Goal: Information Seeking & Learning: Learn about a topic

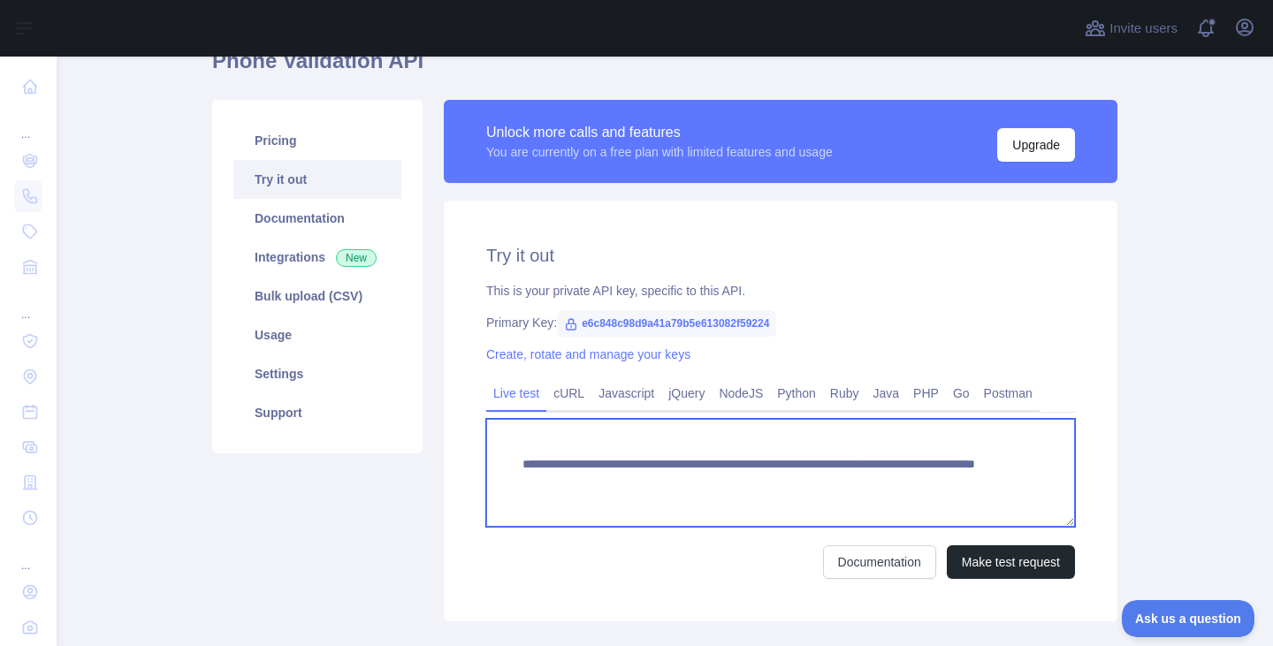
click at [638, 446] on textarea "**********" at bounding box center [780, 473] width 589 height 108
click at [679, 470] on textarea "**********" at bounding box center [780, 473] width 589 height 108
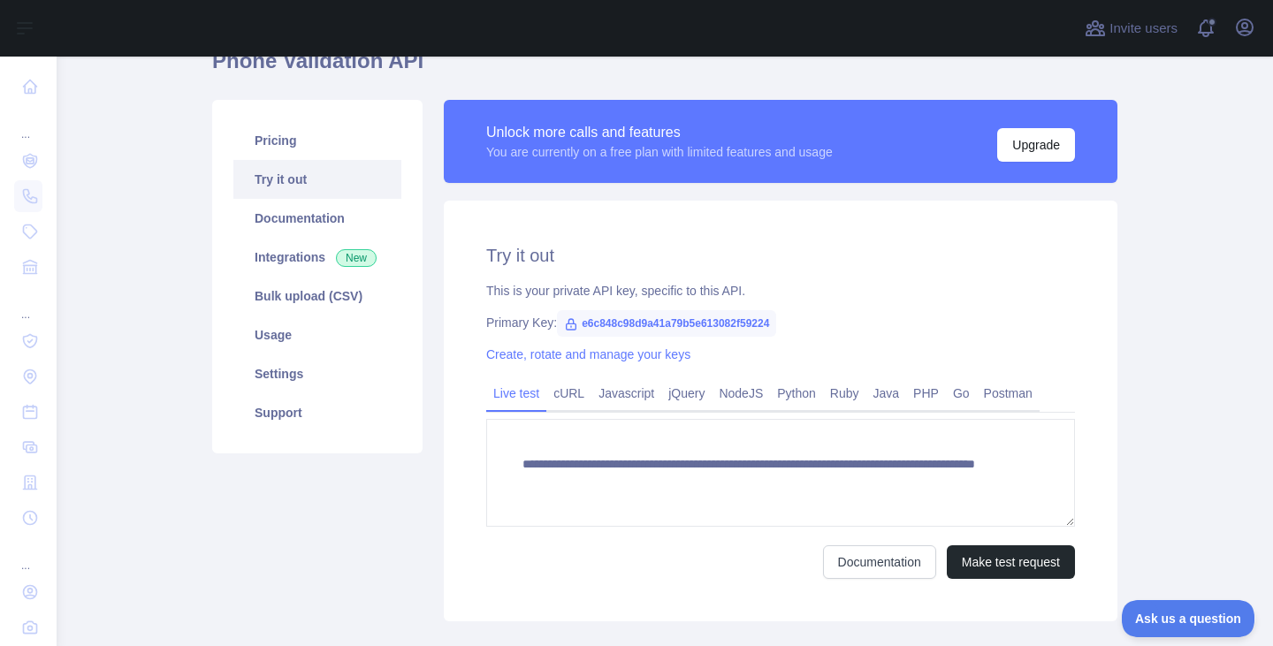
click at [294, 184] on link "Try it out" at bounding box center [317, 179] width 168 height 39
click at [996, 563] on button "Make test request" at bounding box center [1011, 563] width 128 height 34
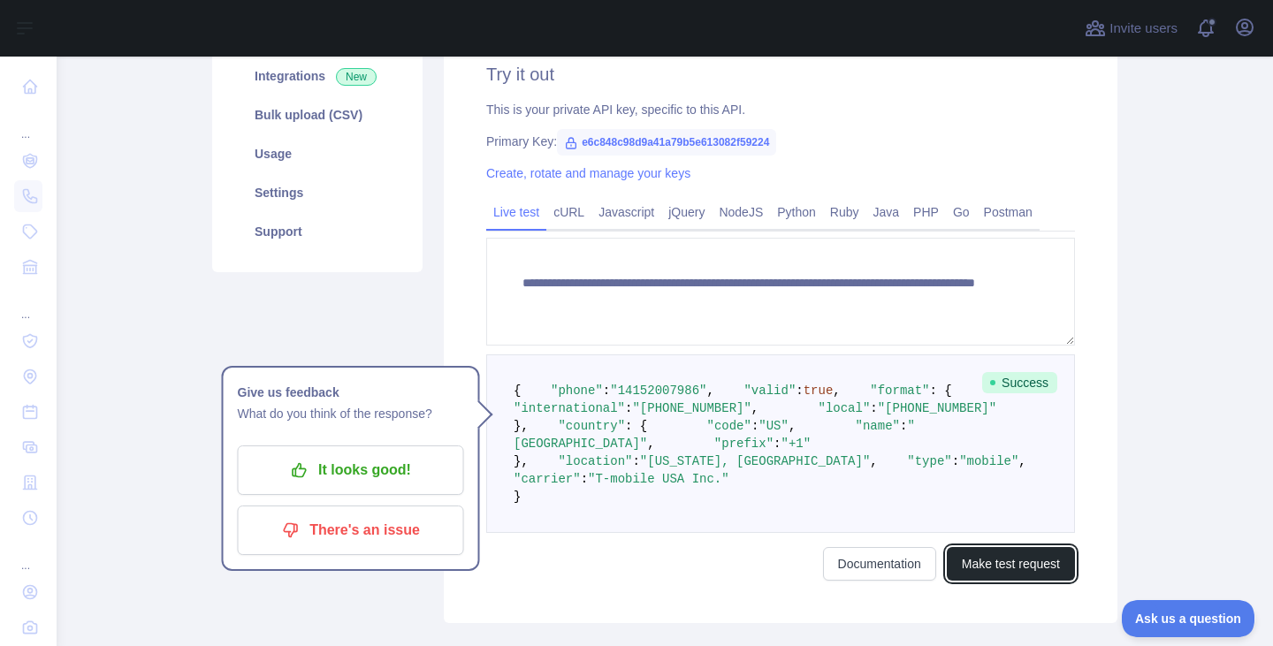
scroll to position [270, 0]
click at [633, 397] on span ""14152007986"" at bounding box center [658, 390] width 96 height 14
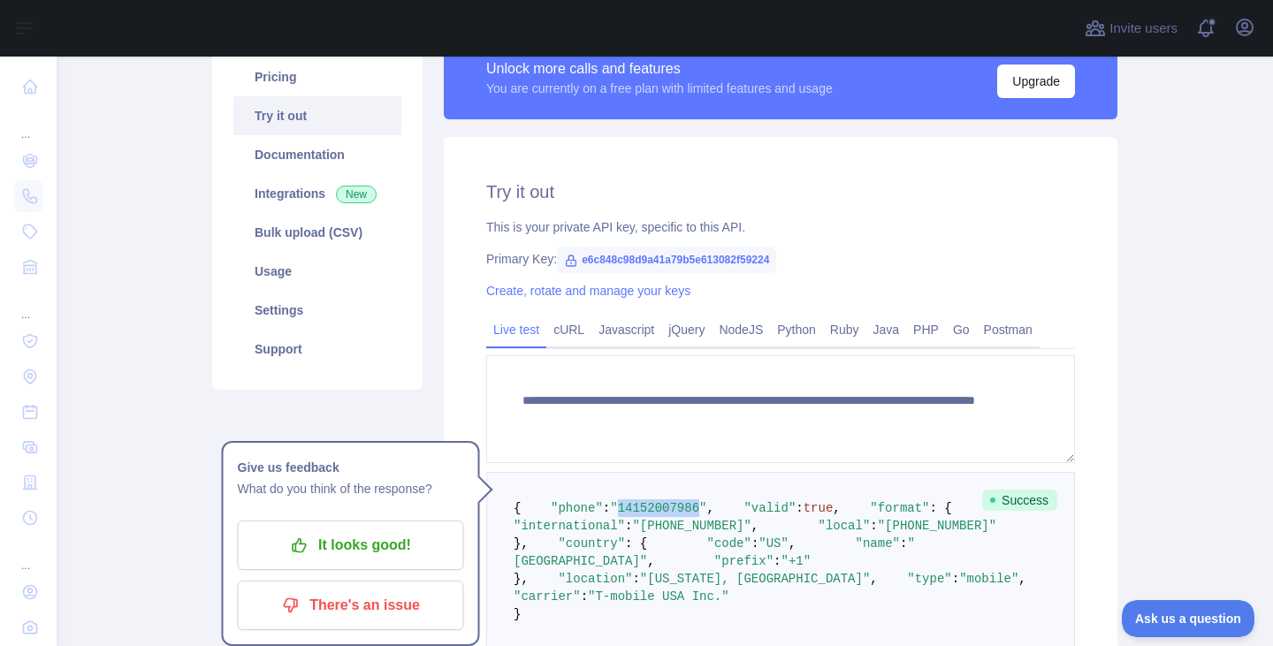
scroll to position [134, 0]
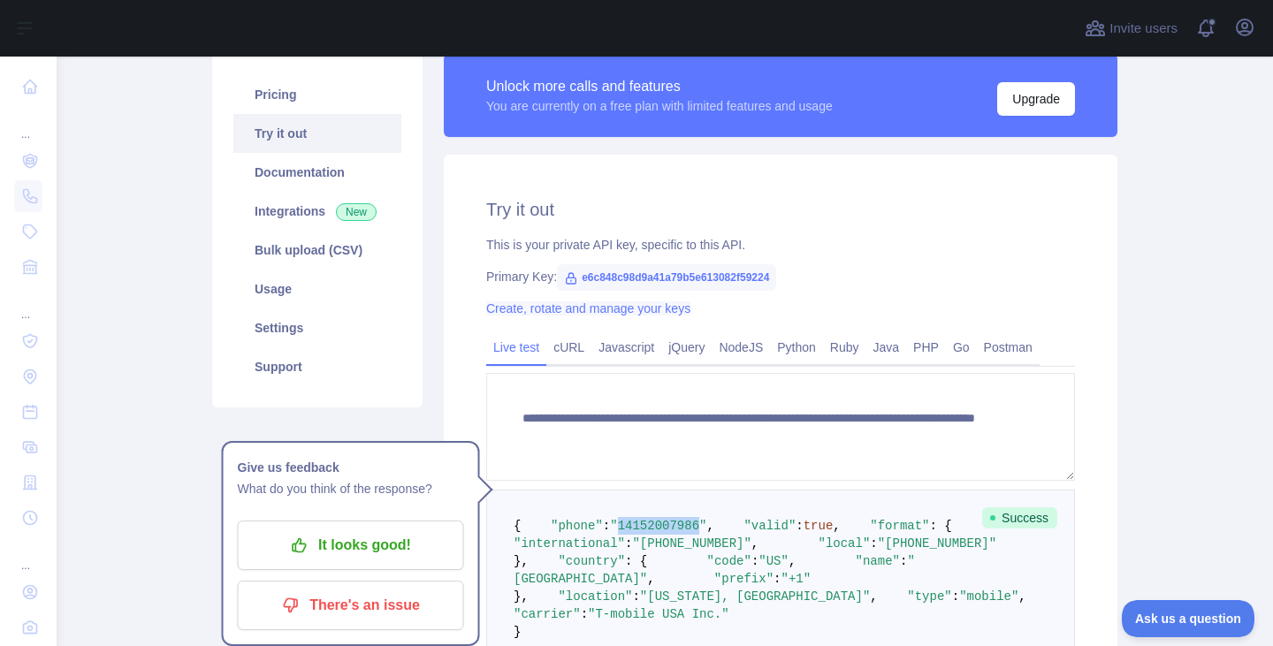
click at [620, 310] on link "Create, rotate and manage your keys" at bounding box center [588, 309] width 204 height 14
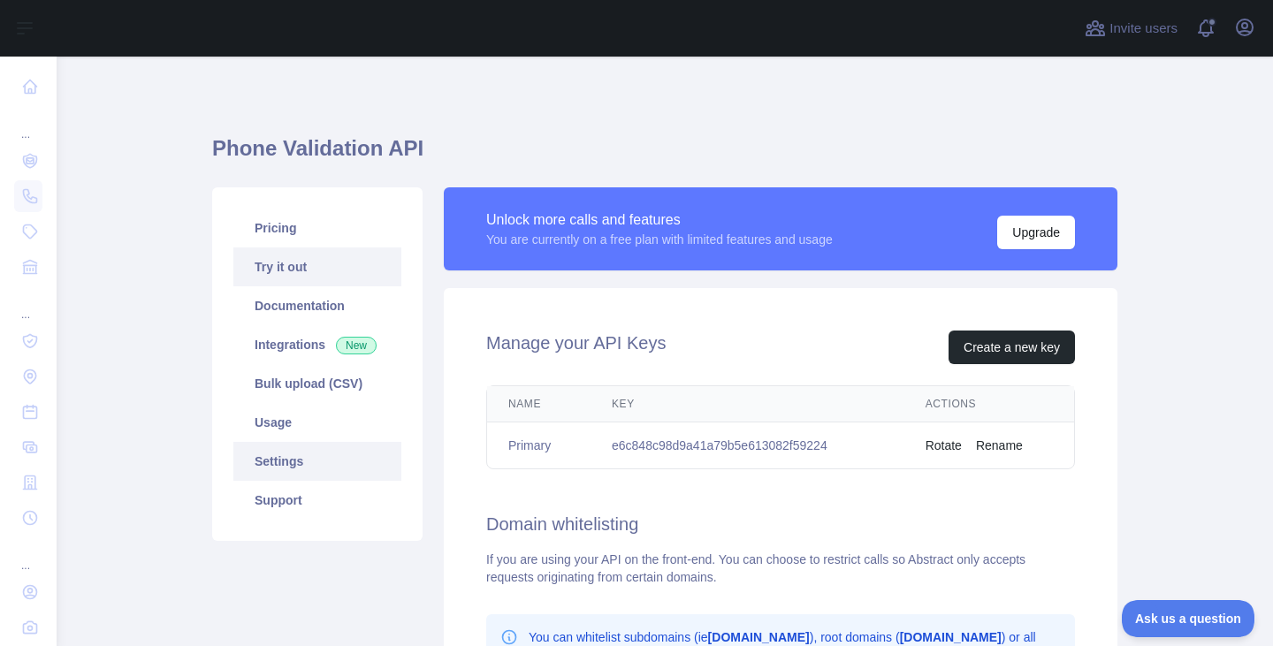
click at [298, 263] on link "Try it out" at bounding box center [317, 267] width 168 height 39
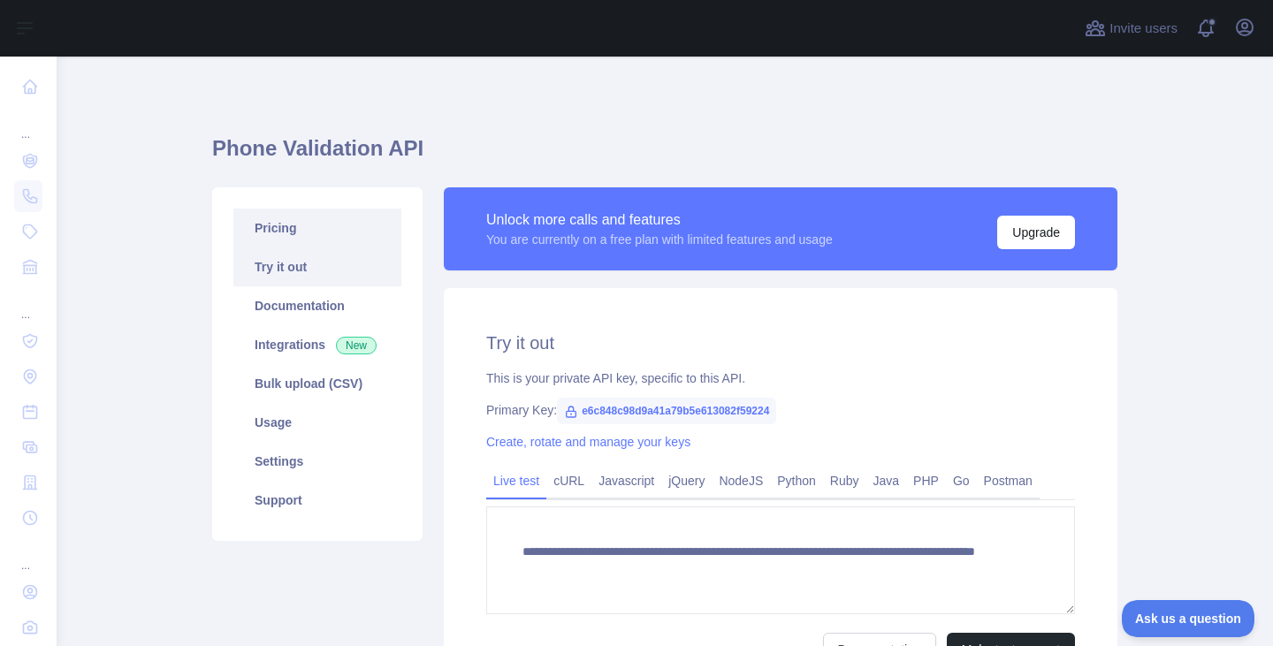
click at [294, 229] on link "Pricing" at bounding box center [317, 228] width 168 height 39
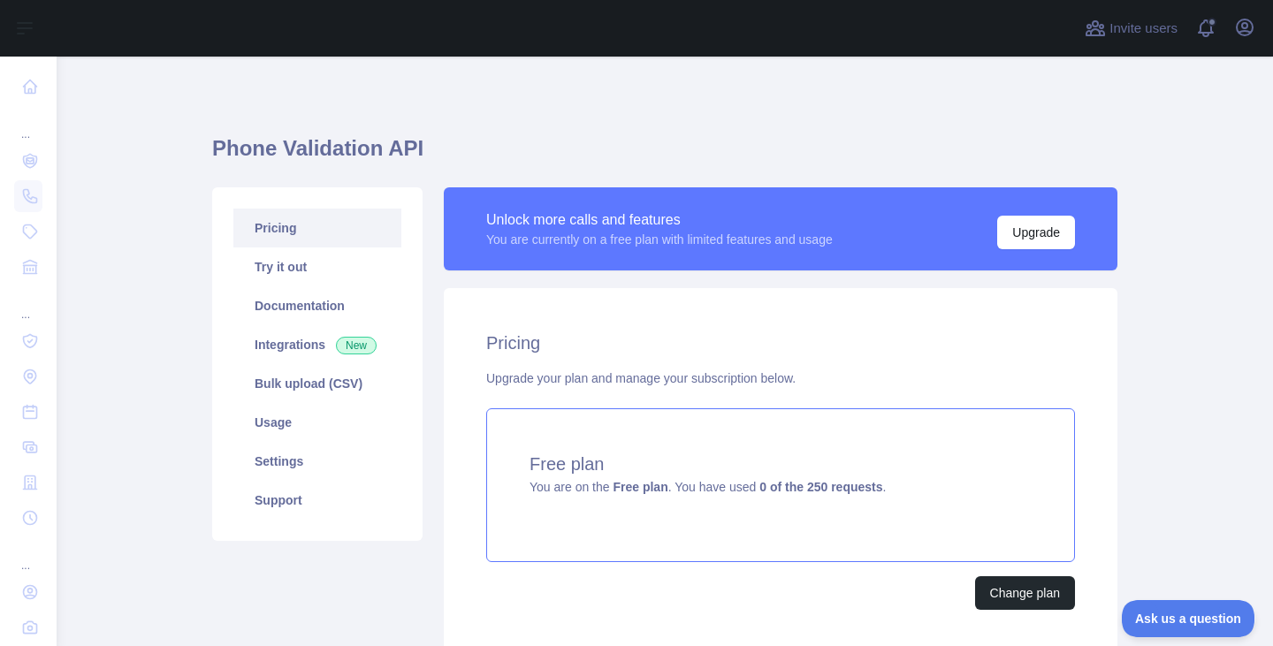
click at [631, 482] on strong "Free plan" at bounding box center [640, 487] width 55 height 14
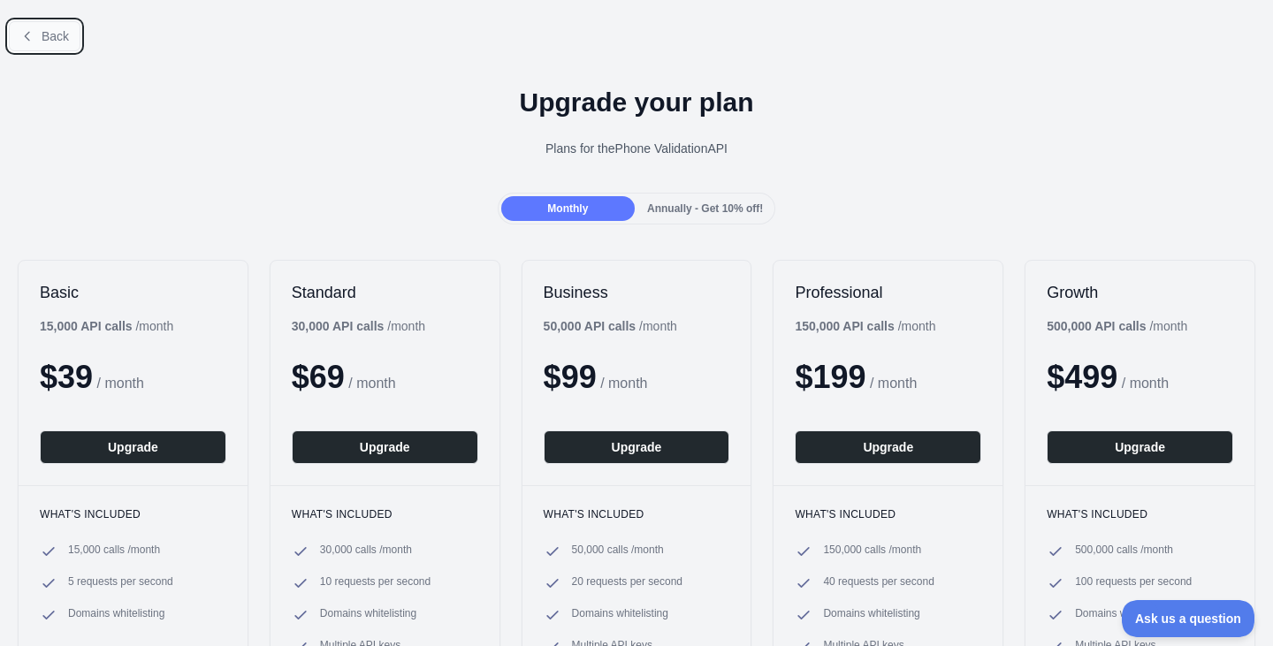
click at [41, 38] on button "Back" at bounding box center [45, 36] width 72 height 30
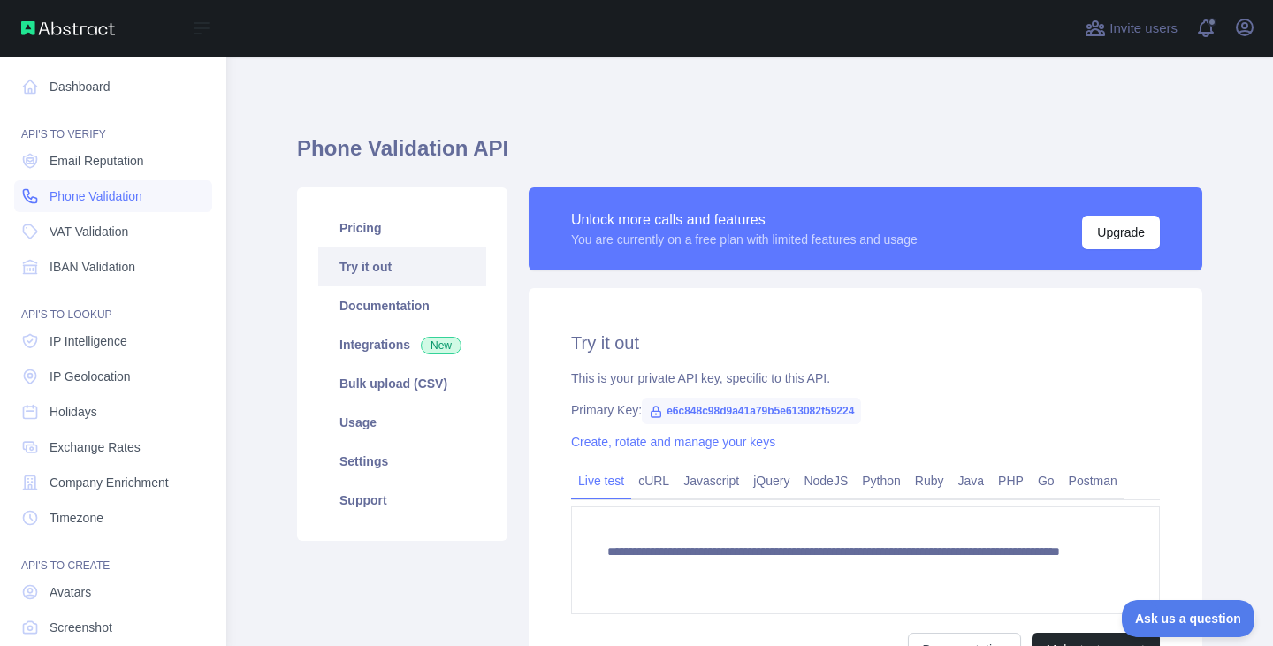
click at [117, 198] on span "Phone Validation" at bounding box center [96, 196] width 93 height 18
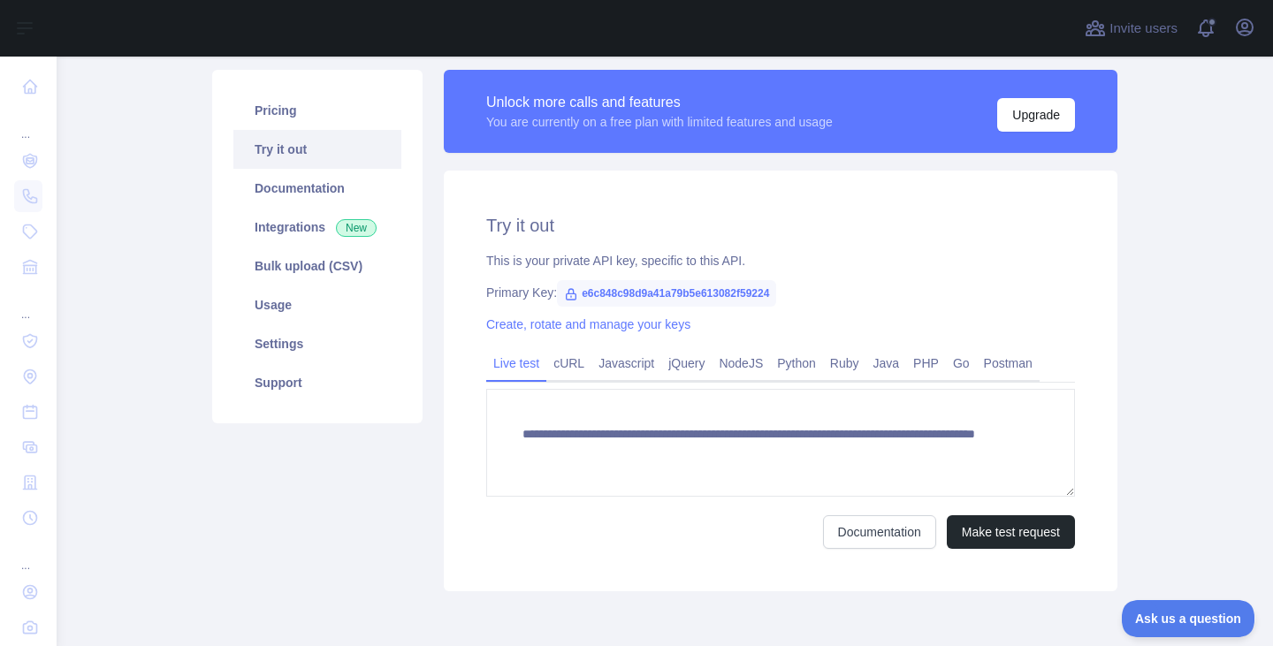
scroll to position [118, 0]
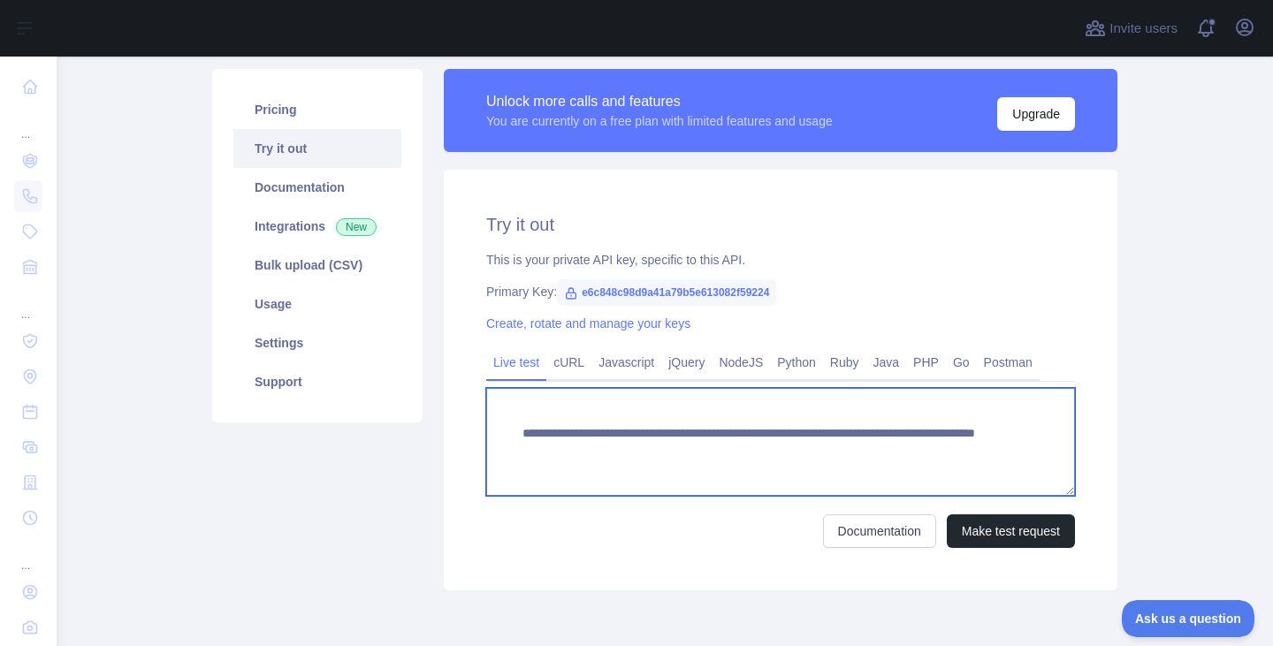
click at [621, 424] on textarea "**********" at bounding box center [780, 442] width 589 height 108
click at [867, 450] on textarea "**********" at bounding box center [780, 442] width 589 height 108
type textarea "**********"
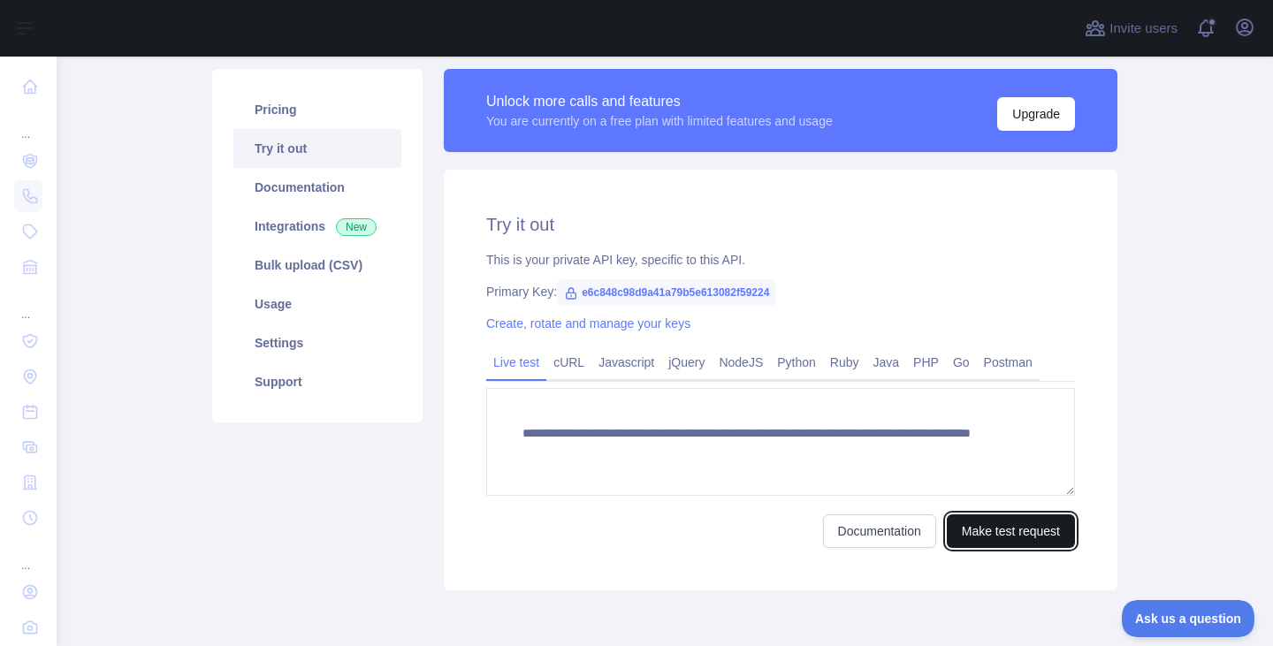
click at [990, 521] on button "Make test request" at bounding box center [1011, 532] width 128 height 34
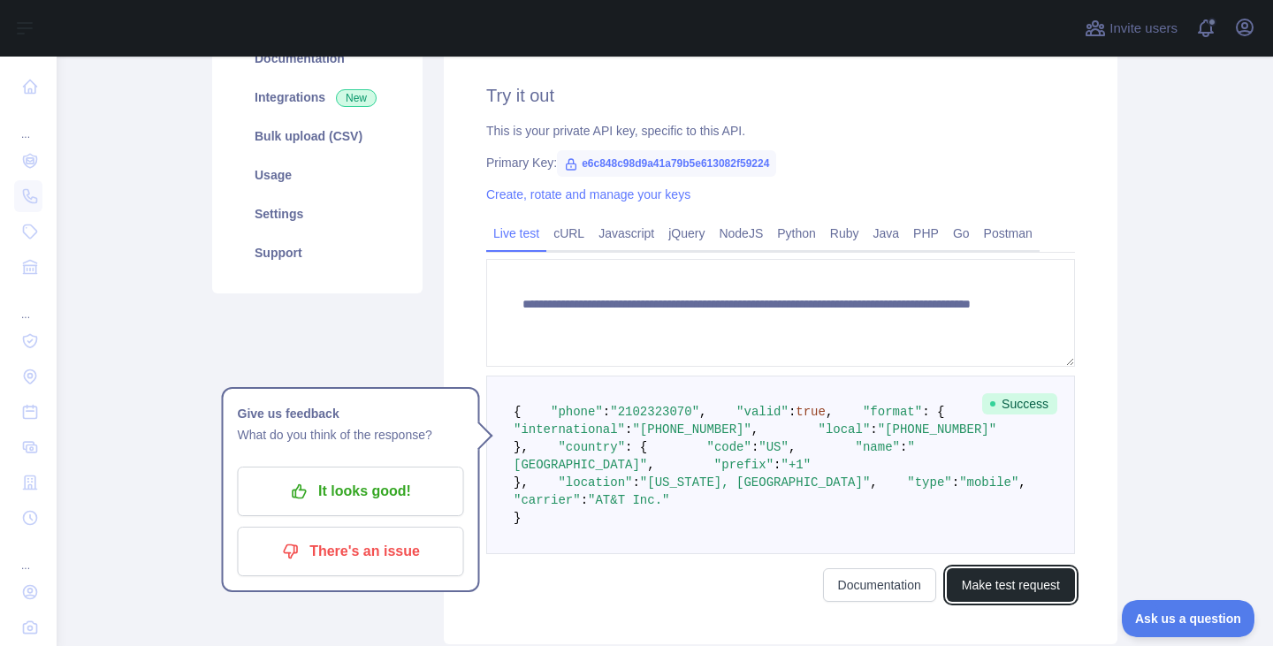
scroll to position [247, 0]
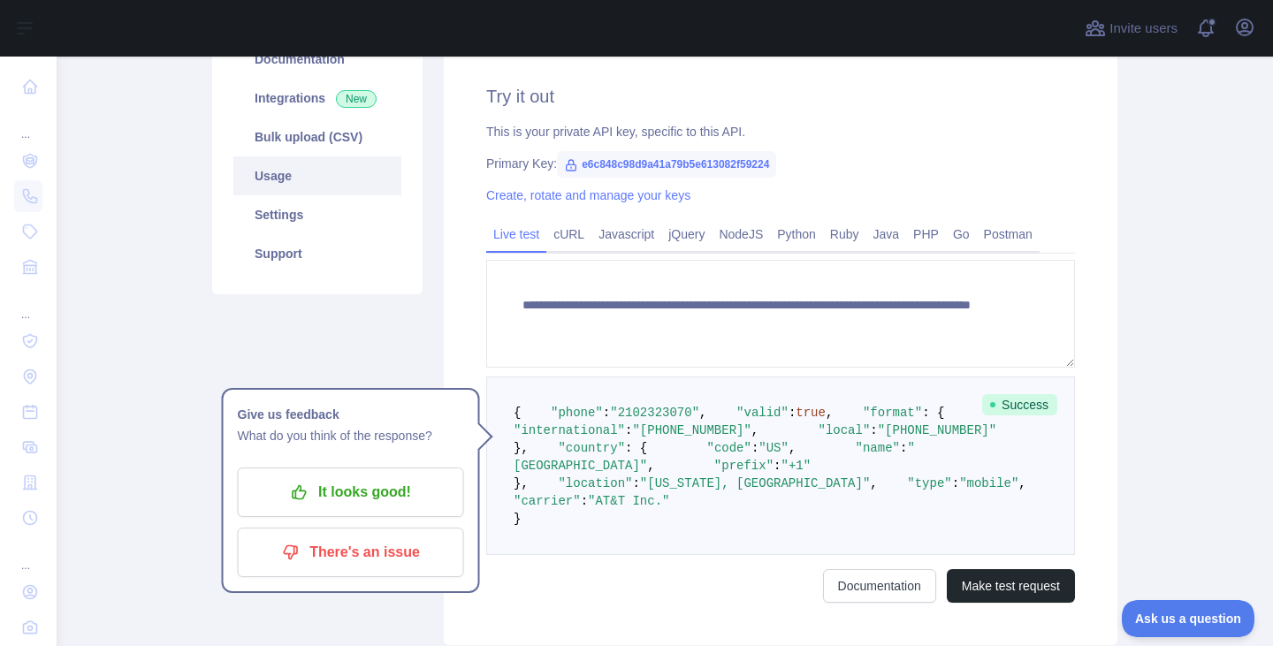
click at [316, 175] on link "Usage" at bounding box center [317, 176] width 168 height 39
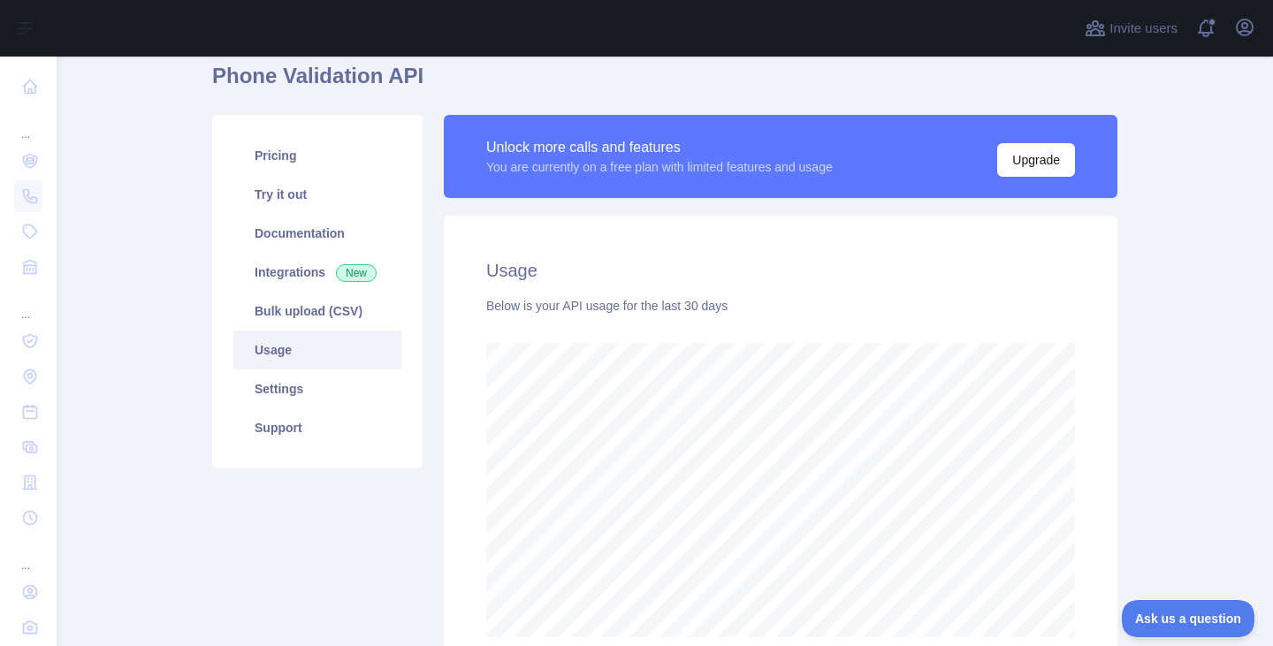
scroll to position [60, 0]
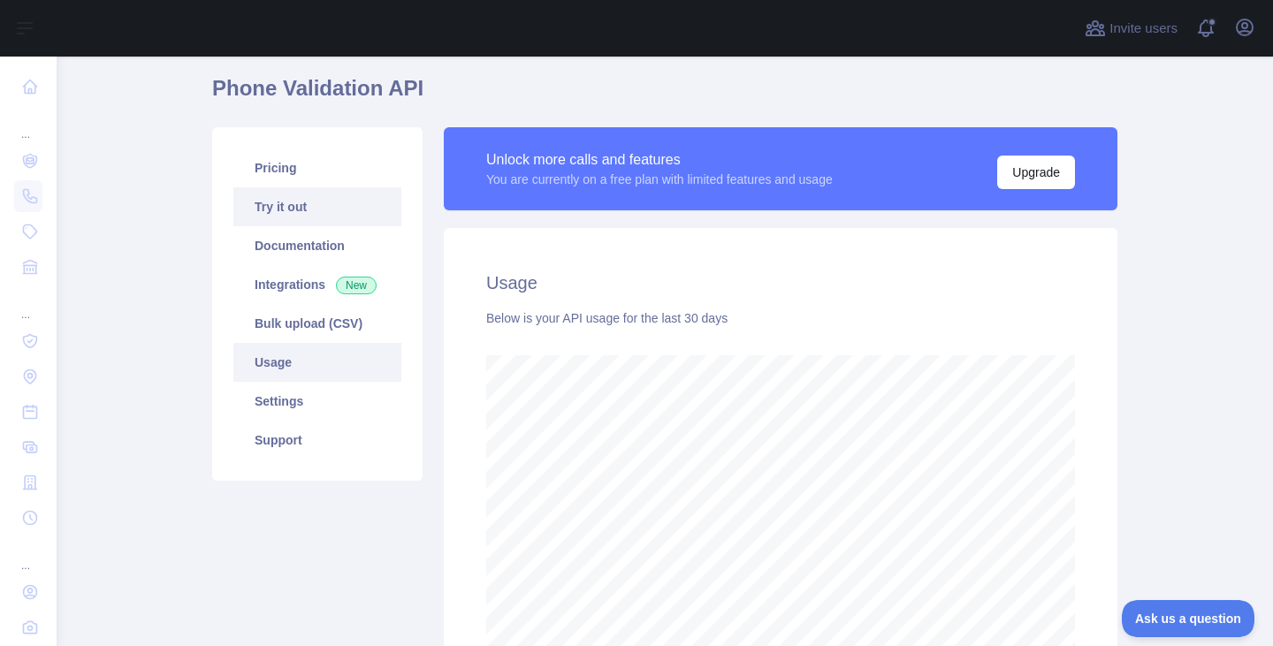
click at [303, 203] on link "Try it out" at bounding box center [317, 206] width 168 height 39
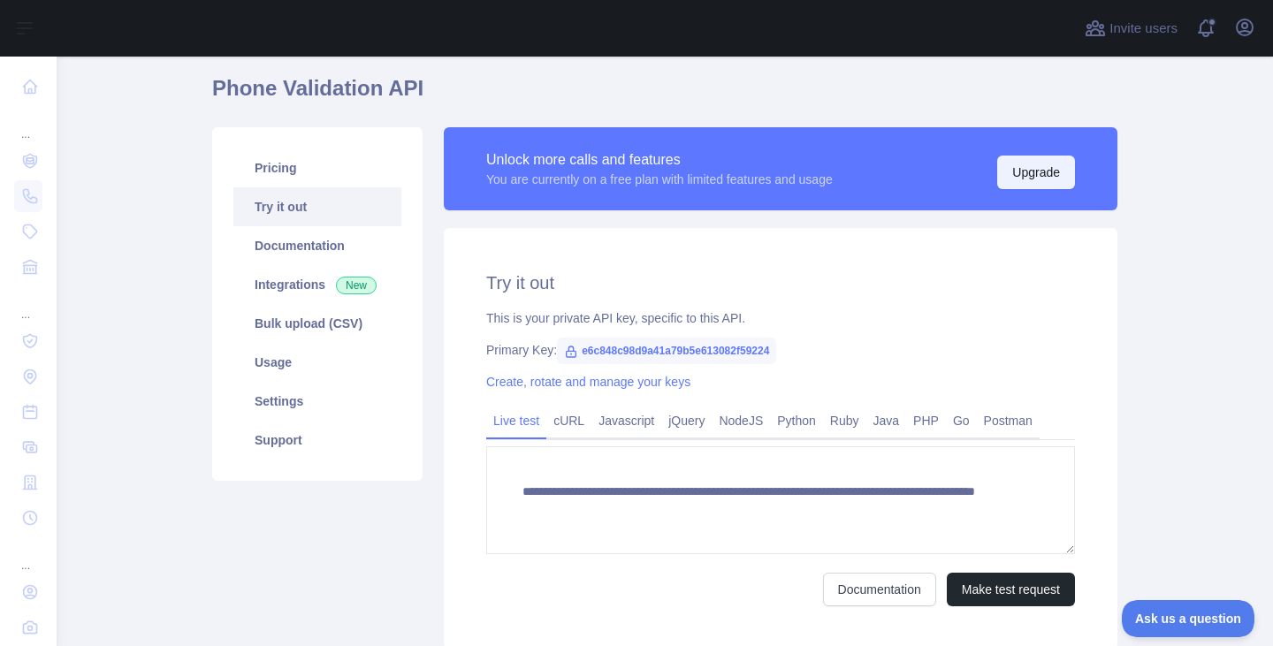
click at [1033, 181] on button "Upgrade" at bounding box center [1037, 173] width 78 height 34
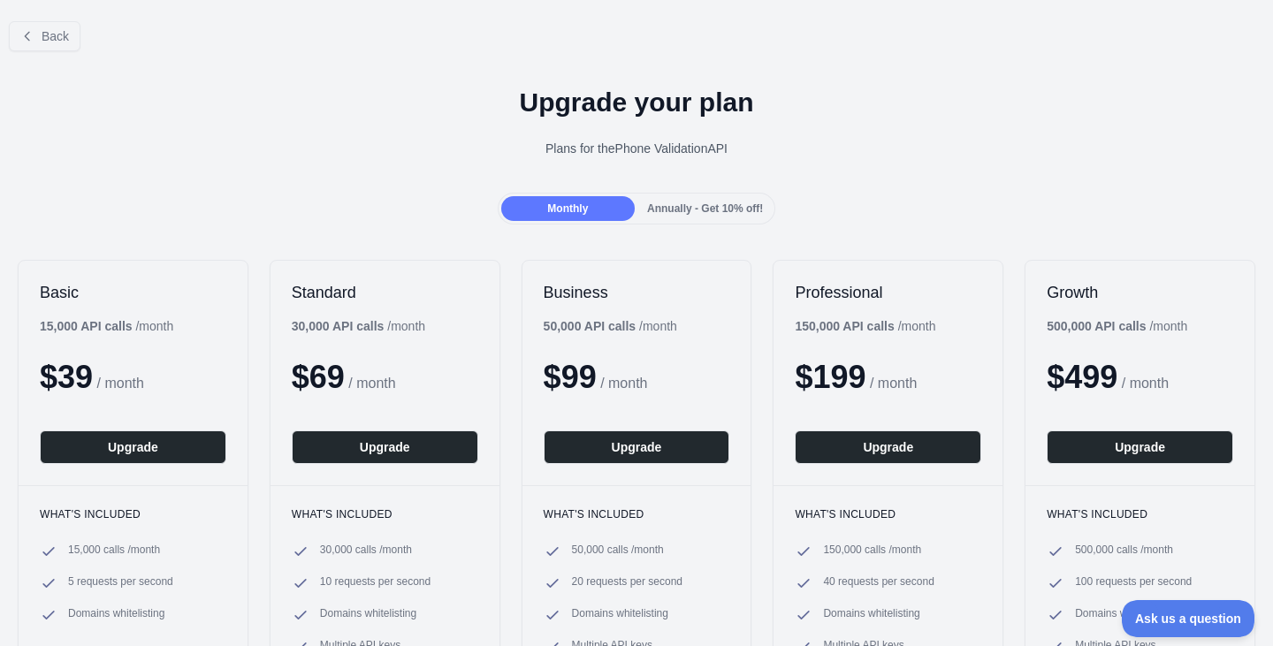
click at [998, 190] on button "Upgrade" at bounding box center [1037, 207] width 78 height 34
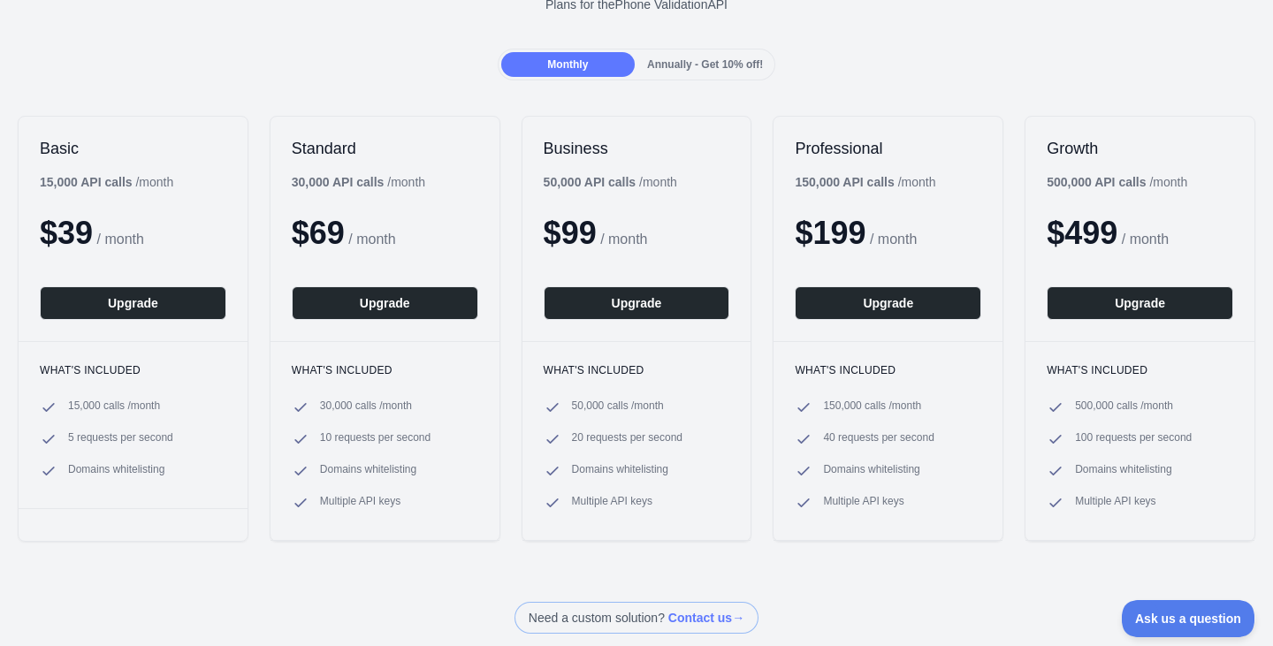
scroll to position [148, 0]
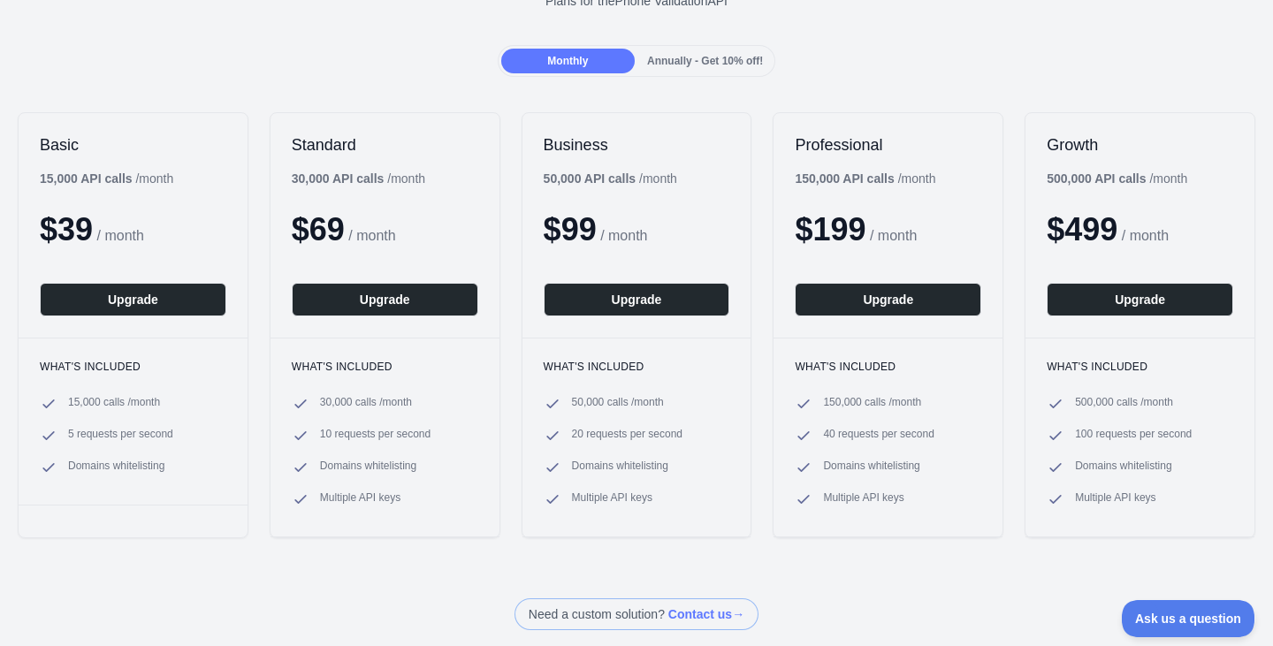
click at [882, 461] on span "Domains whitelisting" at bounding box center [871, 468] width 96 height 18
copy ul "Domains whitelisting"
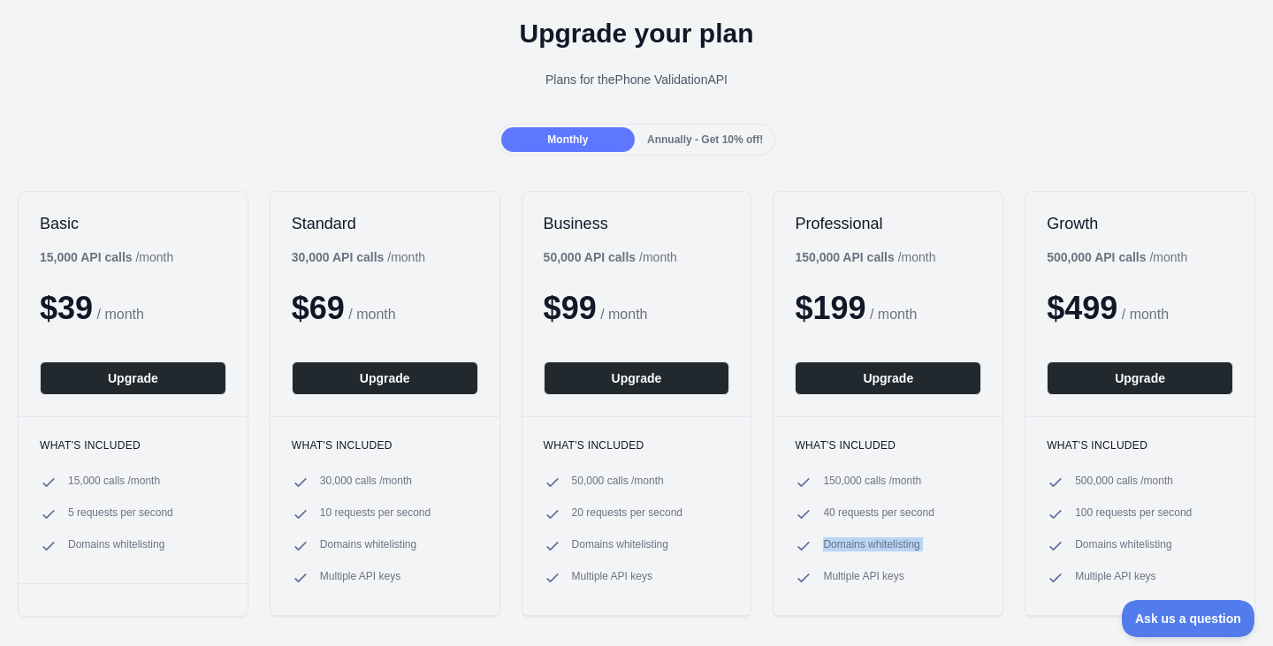
scroll to position [0, 0]
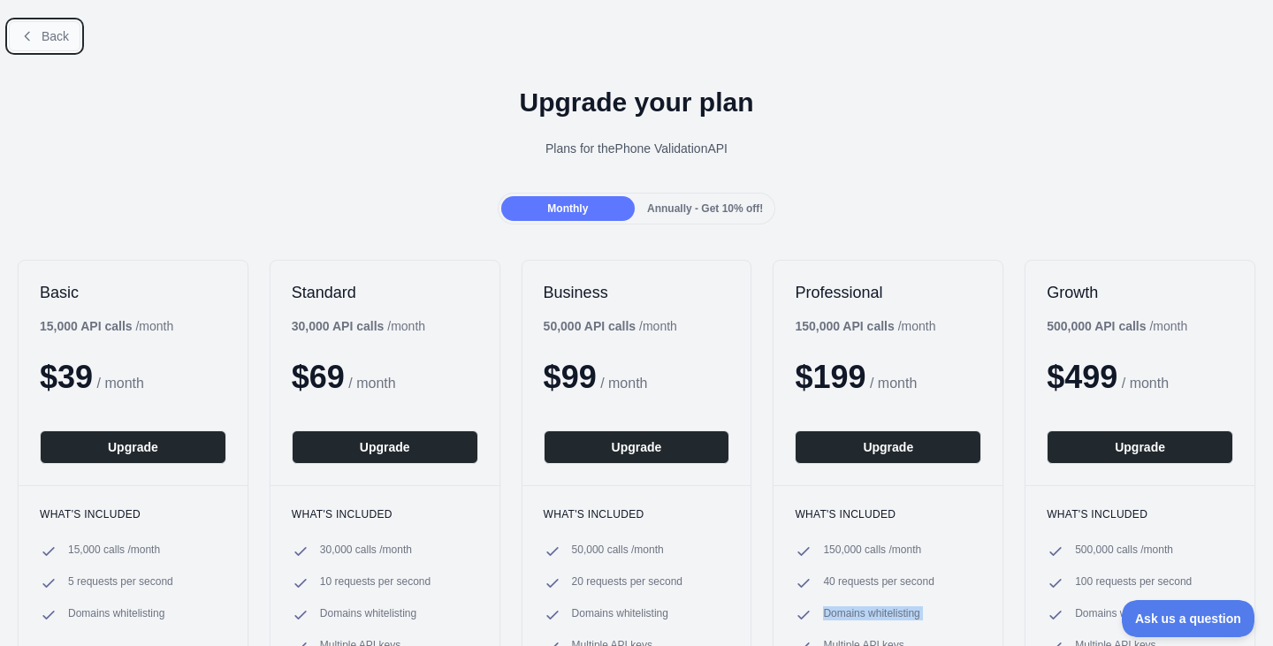
click at [66, 30] on span "Back" at bounding box center [55, 36] width 27 height 14
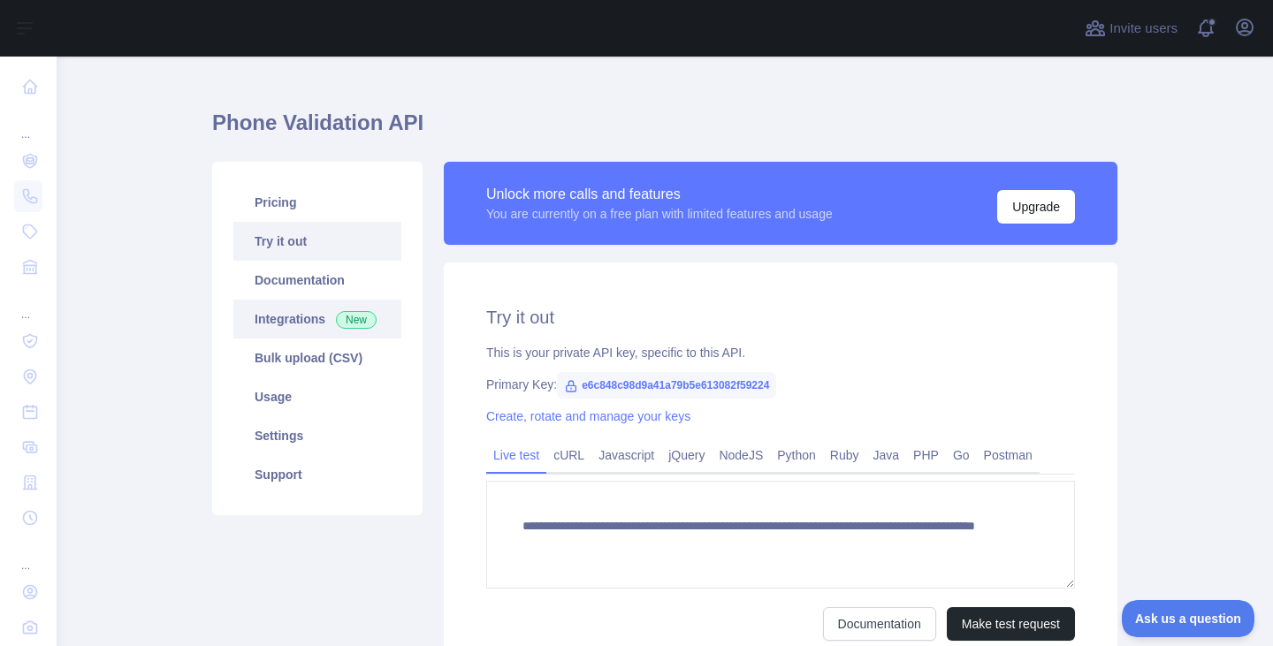
click at [336, 311] on span "New" at bounding box center [356, 320] width 41 height 18
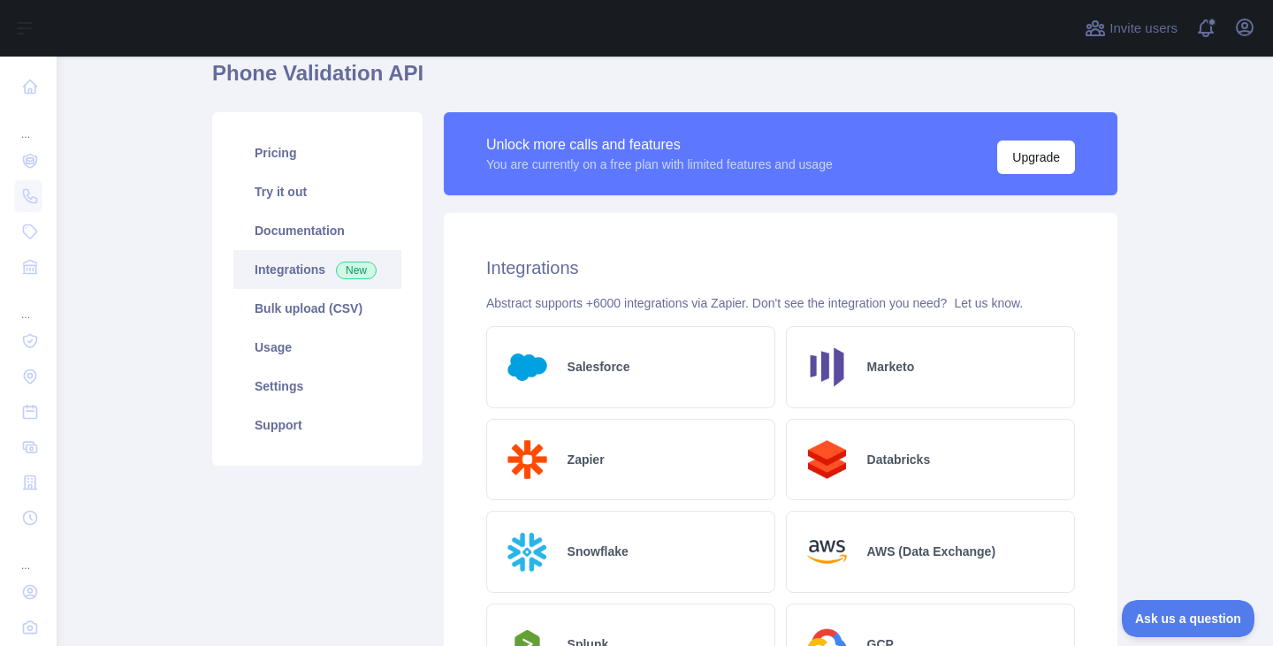
scroll to position [74, 0]
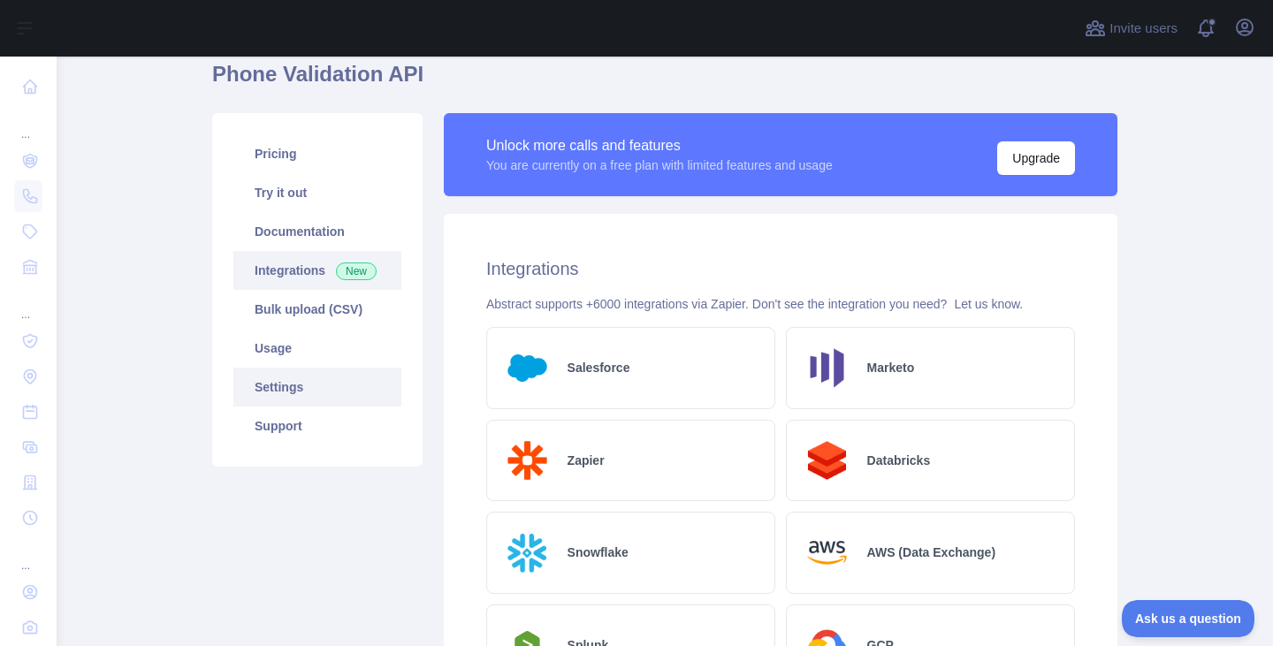
click at [325, 379] on link "Settings" at bounding box center [317, 387] width 168 height 39
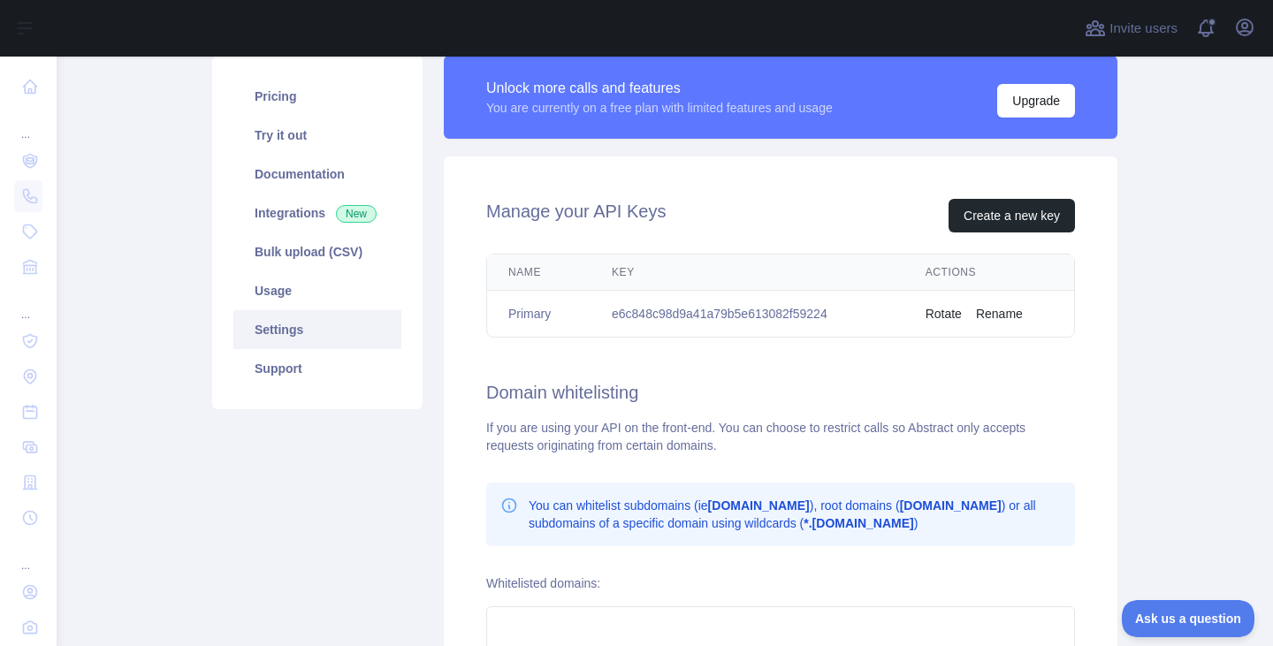
scroll to position [111, 0]
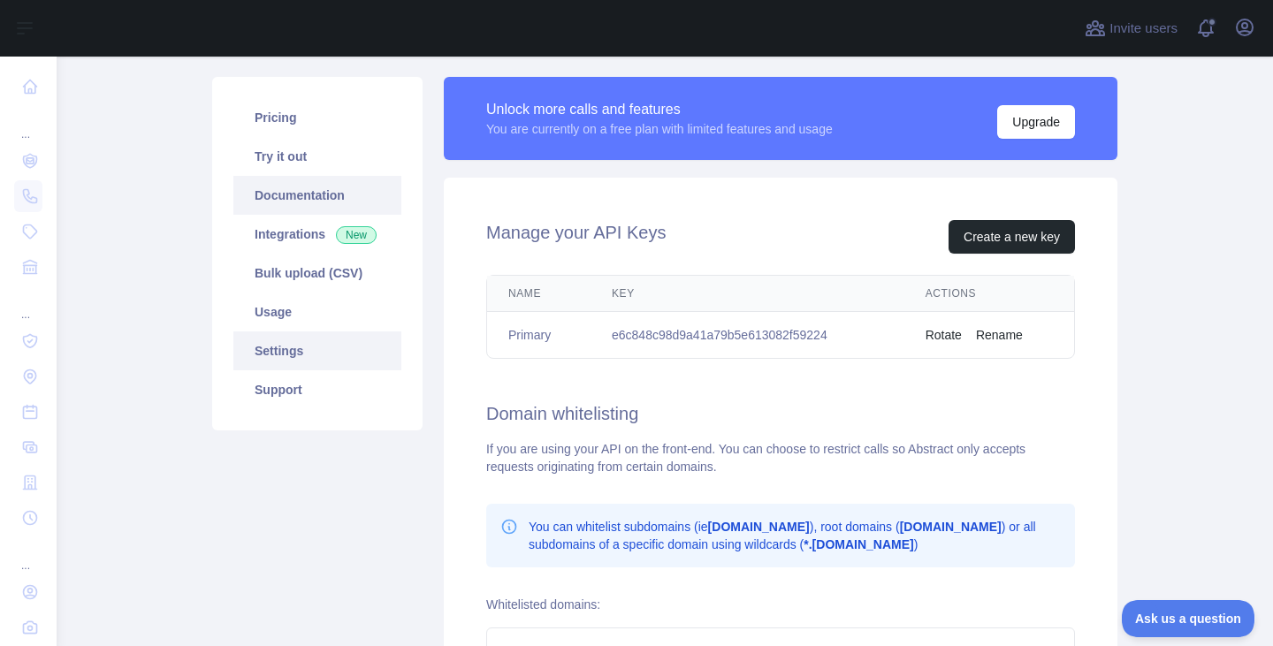
click at [283, 207] on link "Documentation" at bounding box center [317, 195] width 168 height 39
click at [330, 162] on link "Try it out" at bounding box center [317, 156] width 168 height 39
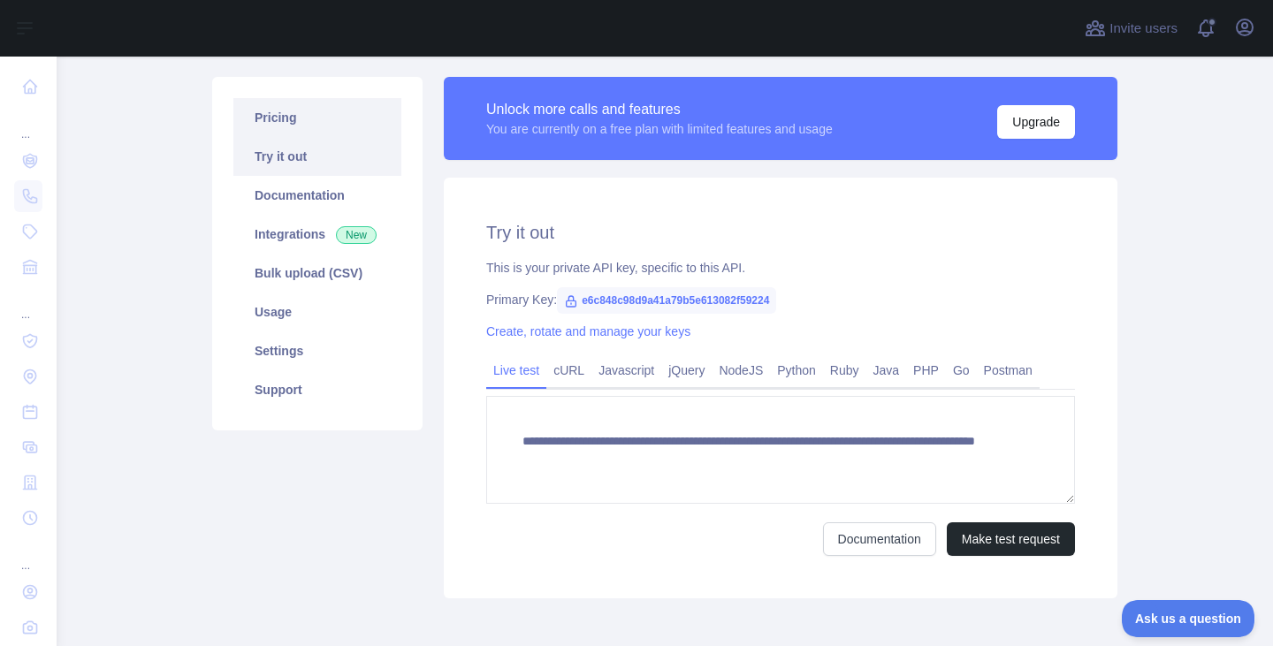
click at [326, 127] on link "Pricing" at bounding box center [317, 117] width 168 height 39
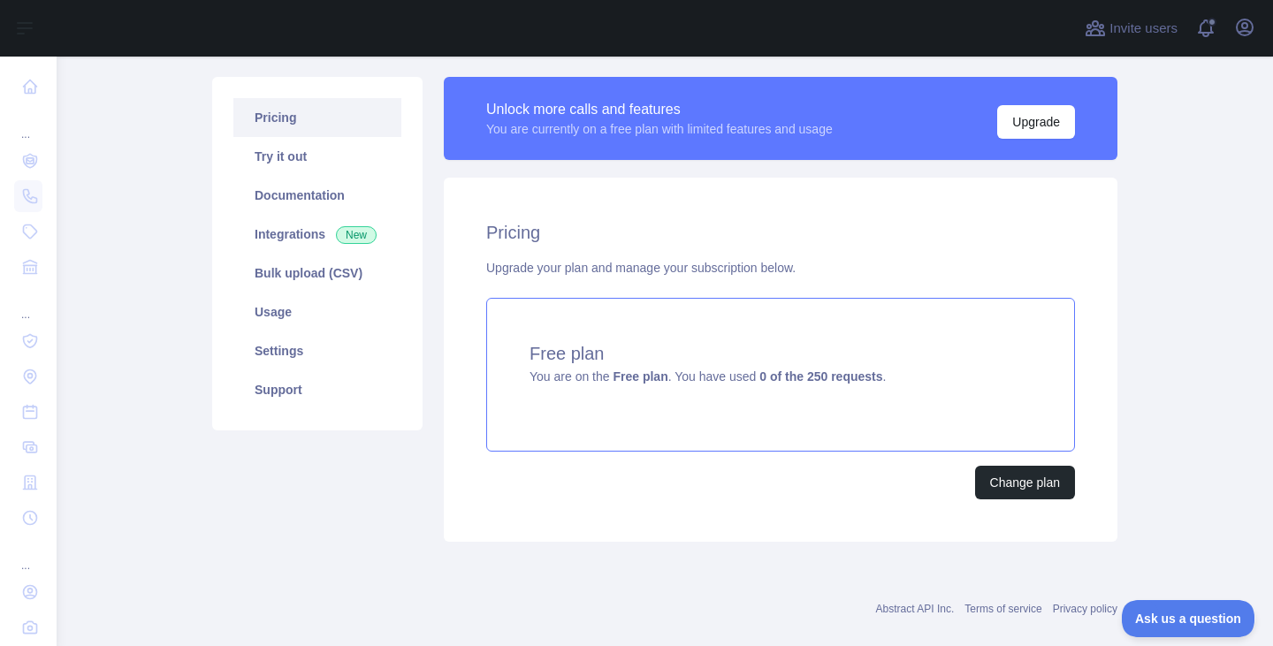
click at [651, 357] on h4 "Free plan" at bounding box center [781, 353] width 502 height 25
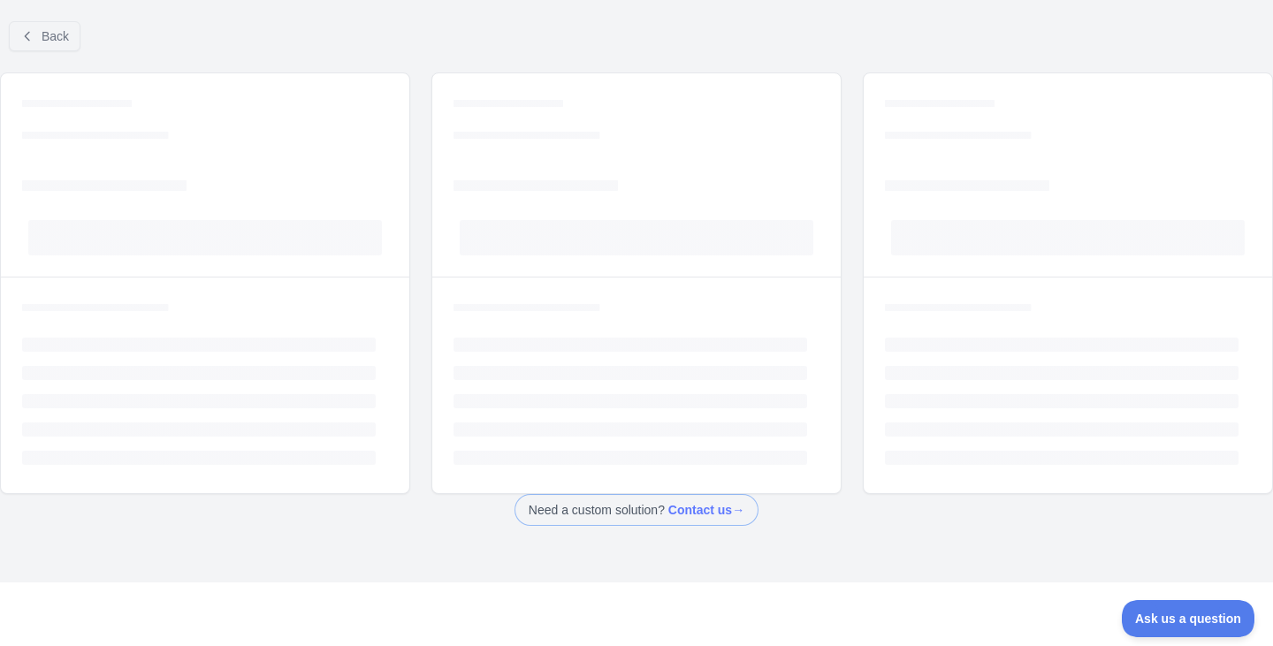
scroll to position [26, 0]
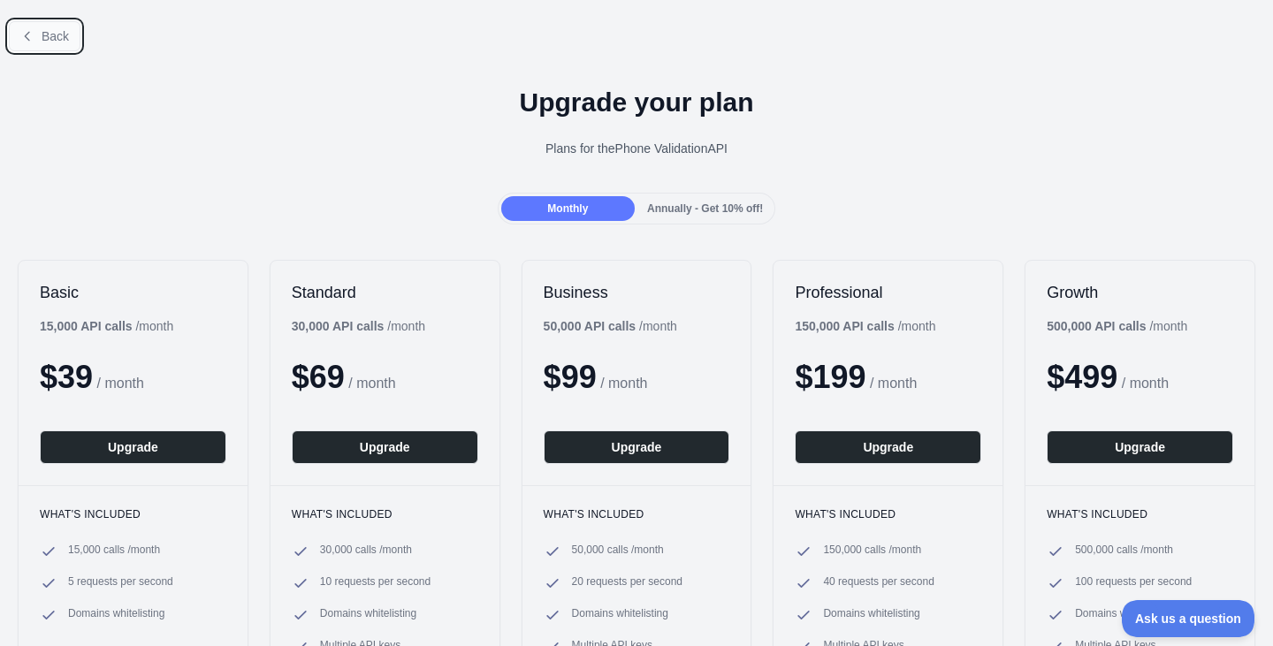
click at [50, 42] on span "Back" at bounding box center [55, 36] width 27 height 14
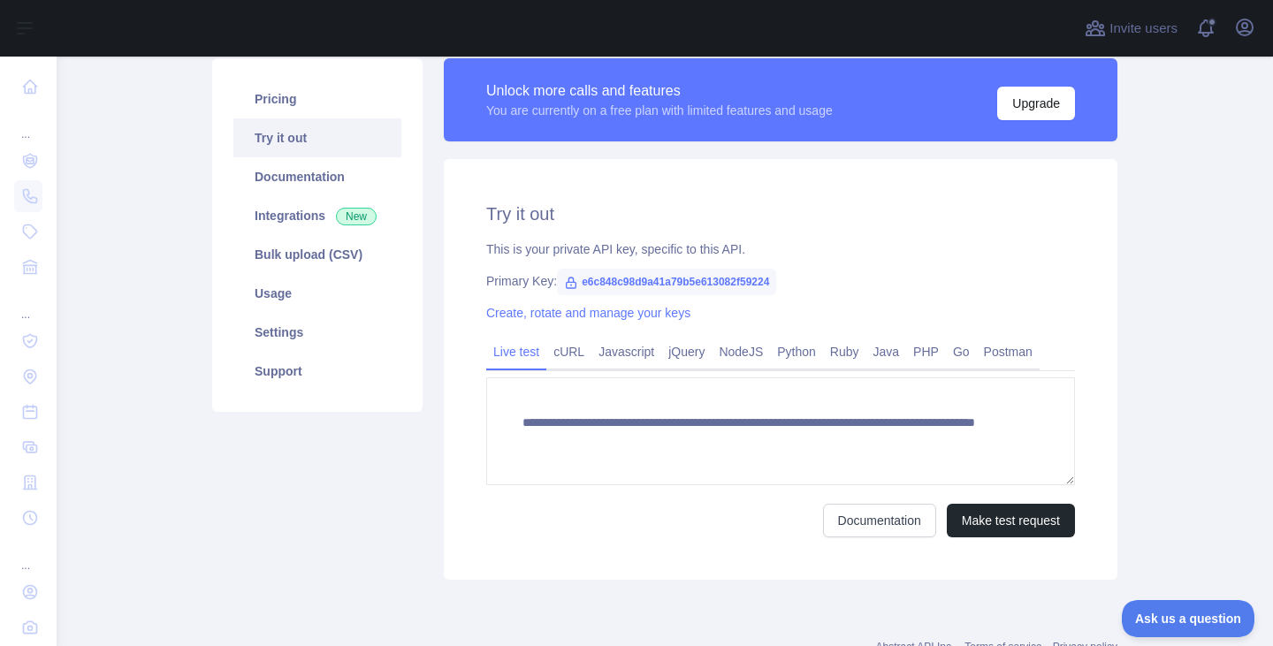
scroll to position [131, 0]
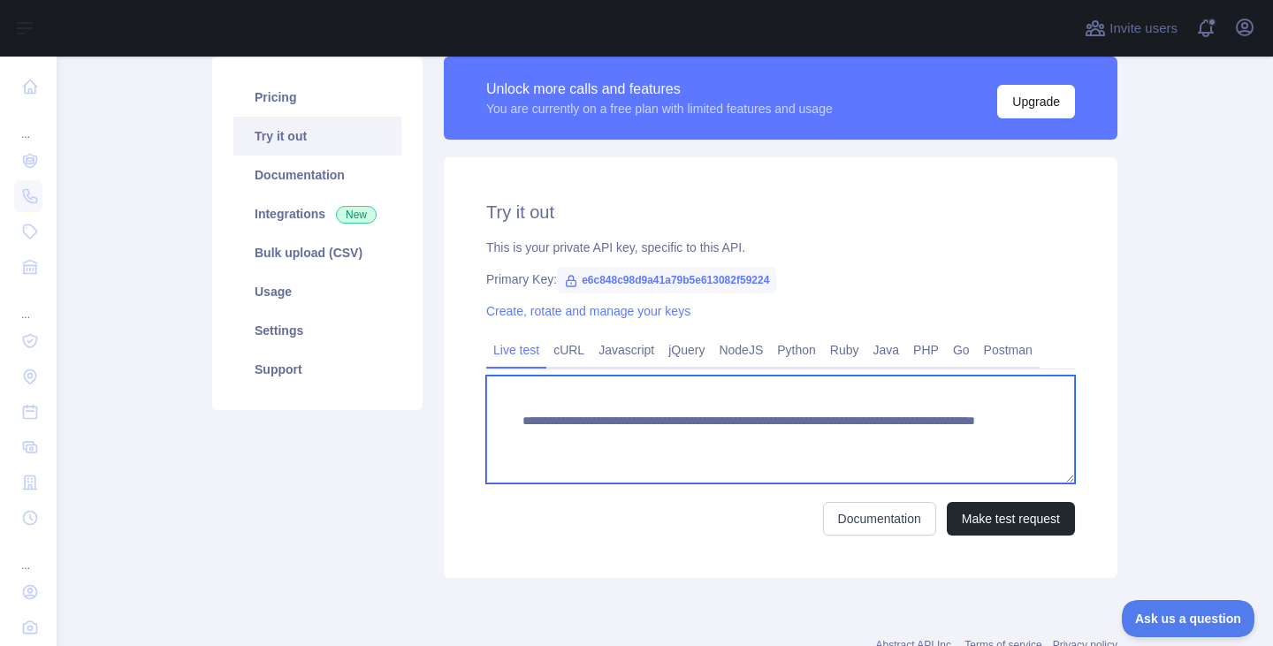
click at [864, 440] on textarea "**********" at bounding box center [780, 430] width 589 height 108
type textarea "**********"
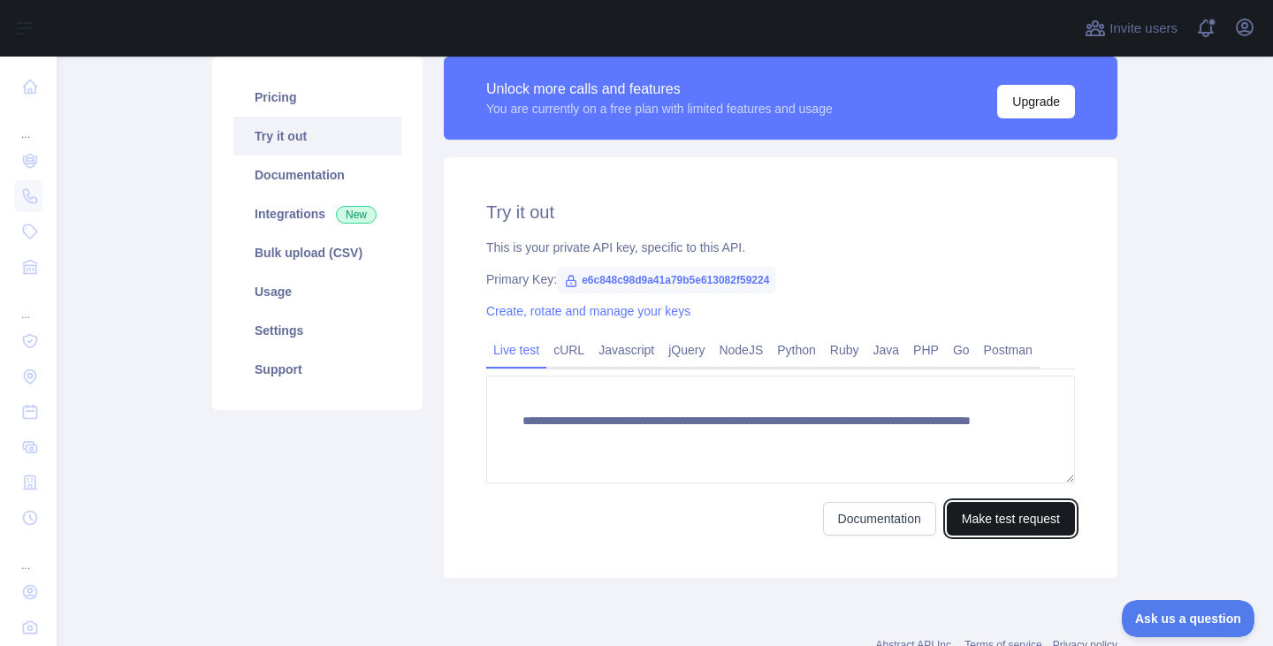
click at [988, 523] on button "Make test request" at bounding box center [1011, 519] width 128 height 34
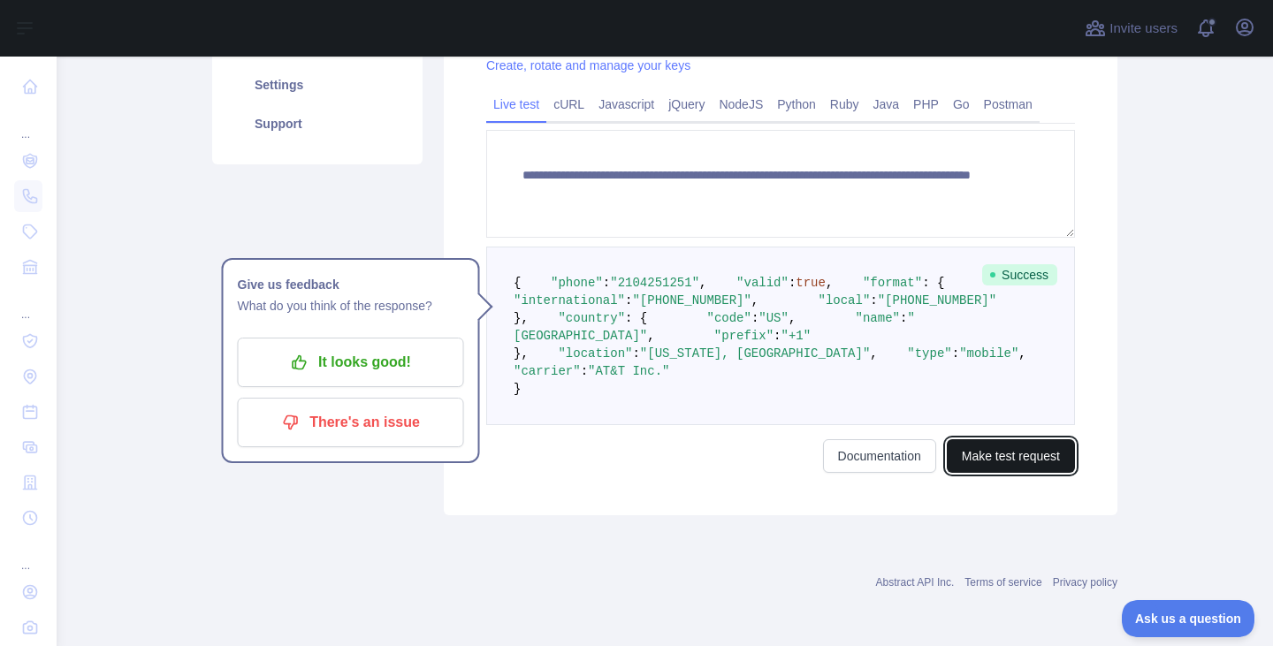
scroll to position [440, 0]
click at [707, 425] on pre "{ "phone" : "[PHONE_NUMBER]" , "valid" : true , "format" : { "international" : …" at bounding box center [780, 336] width 589 height 179
click at [591, 425] on pre "{ "phone" : "[PHONE_NUMBER]" , "valid" : true , "format" : { "international" : …" at bounding box center [780, 336] width 589 height 179
click at [863, 276] on span ""format"" at bounding box center [892, 283] width 59 height 14
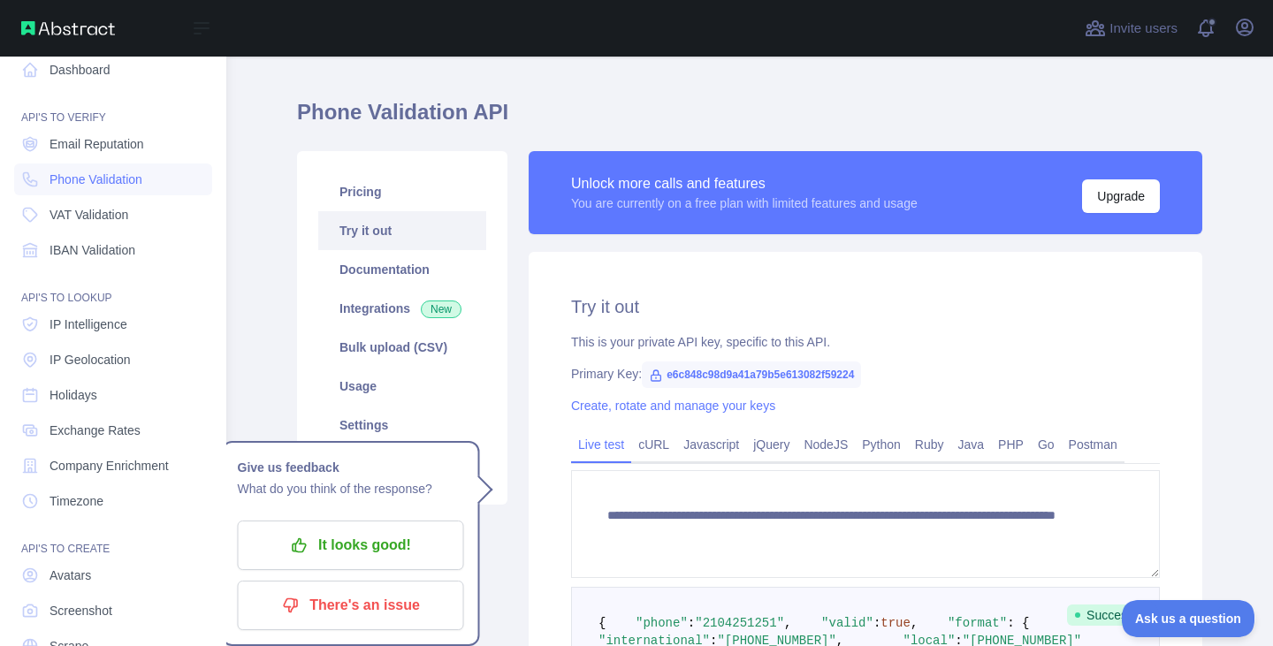
scroll to position [0, 0]
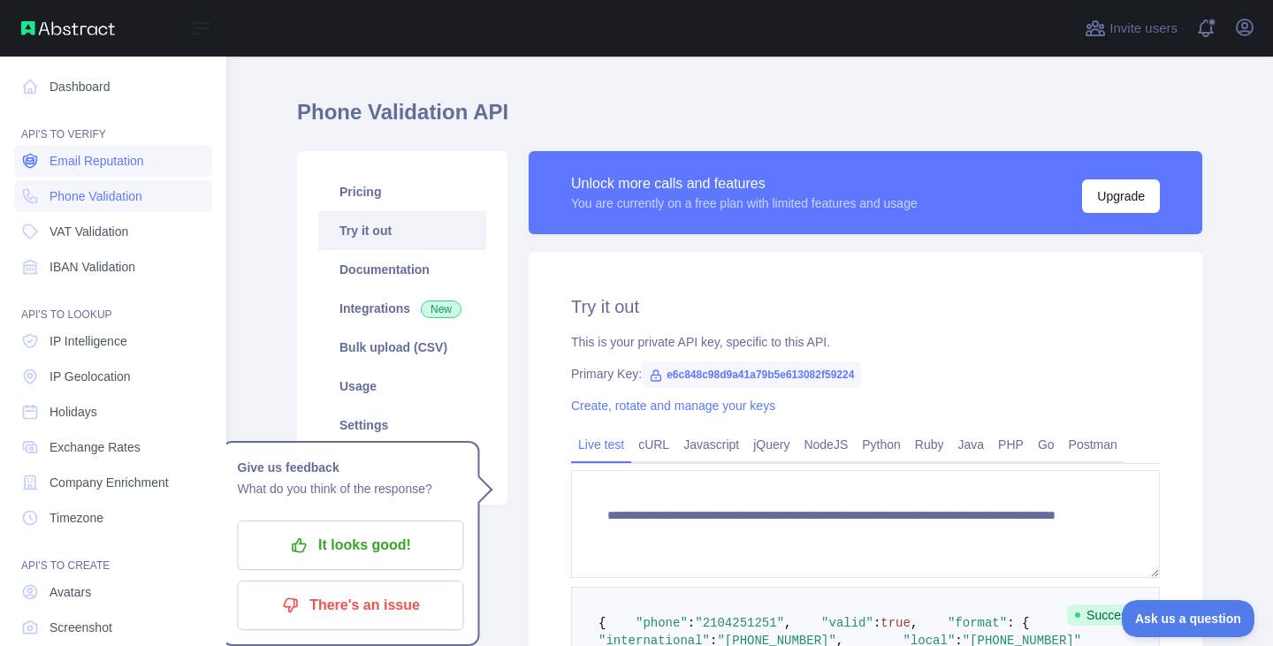
click at [104, 159] on span "Email Reputation" at bounding box center [97, 161] width 95 height 18
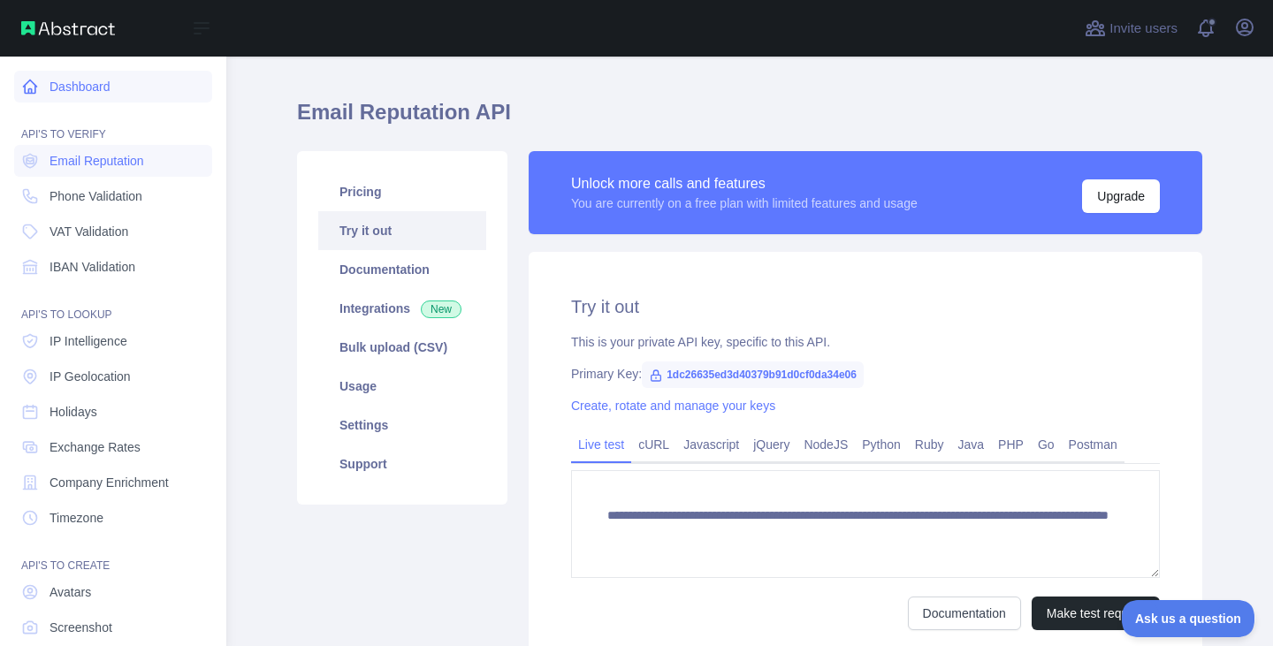
click at [80, 86] on link "Dashboard" at bounding box center [113, 87] width 198 height 32
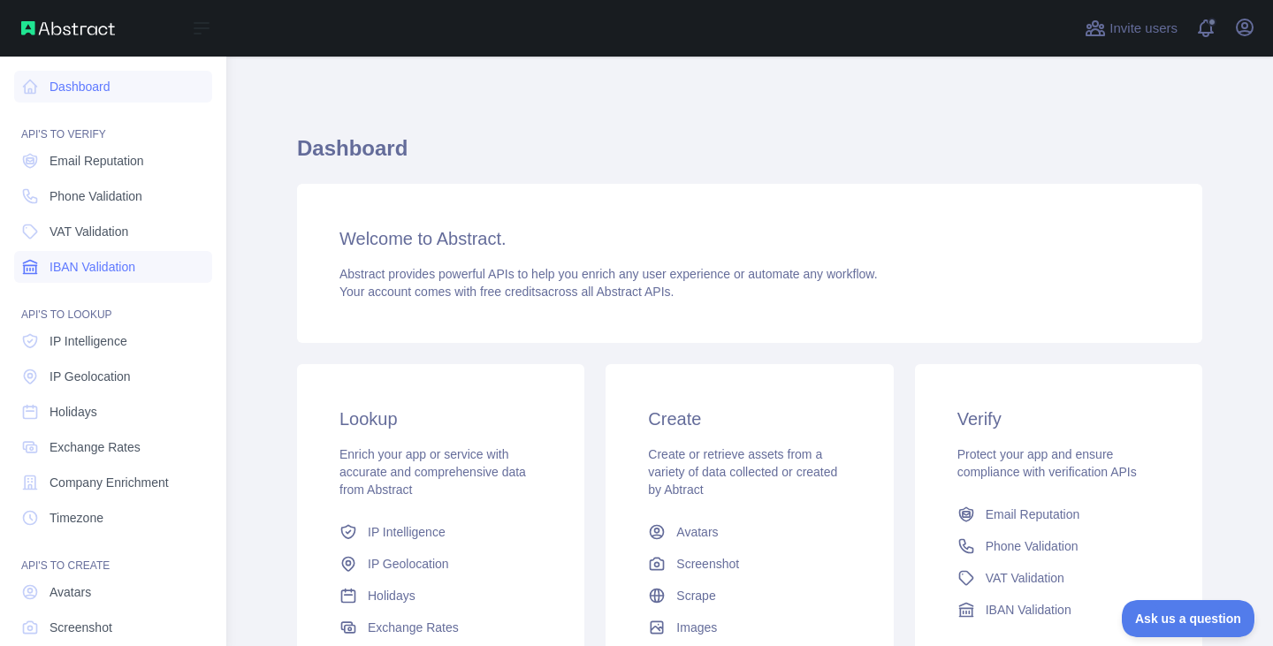
click at [73, 279] on link "IBAN Validation" at bounding box center [113, 267] width 198 height 32
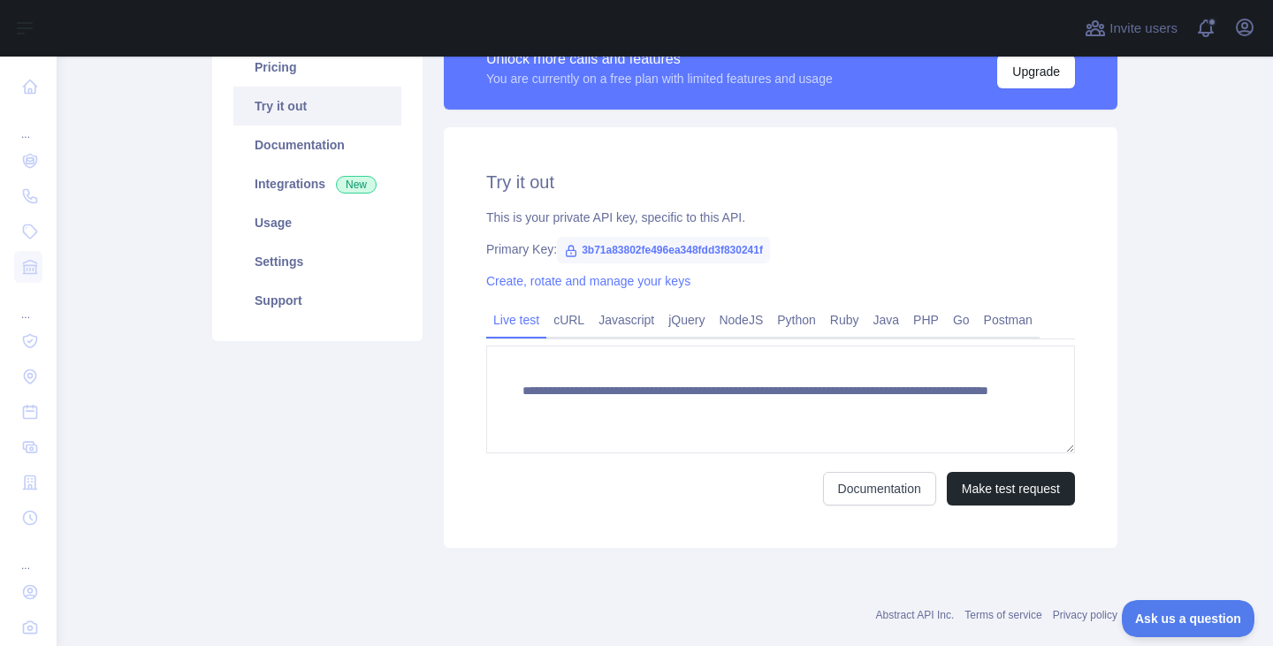
scroll to position [162, 0]
click at [970, 478] on button "Make test request" at bounding box center [1011, 488] width 128 height 34
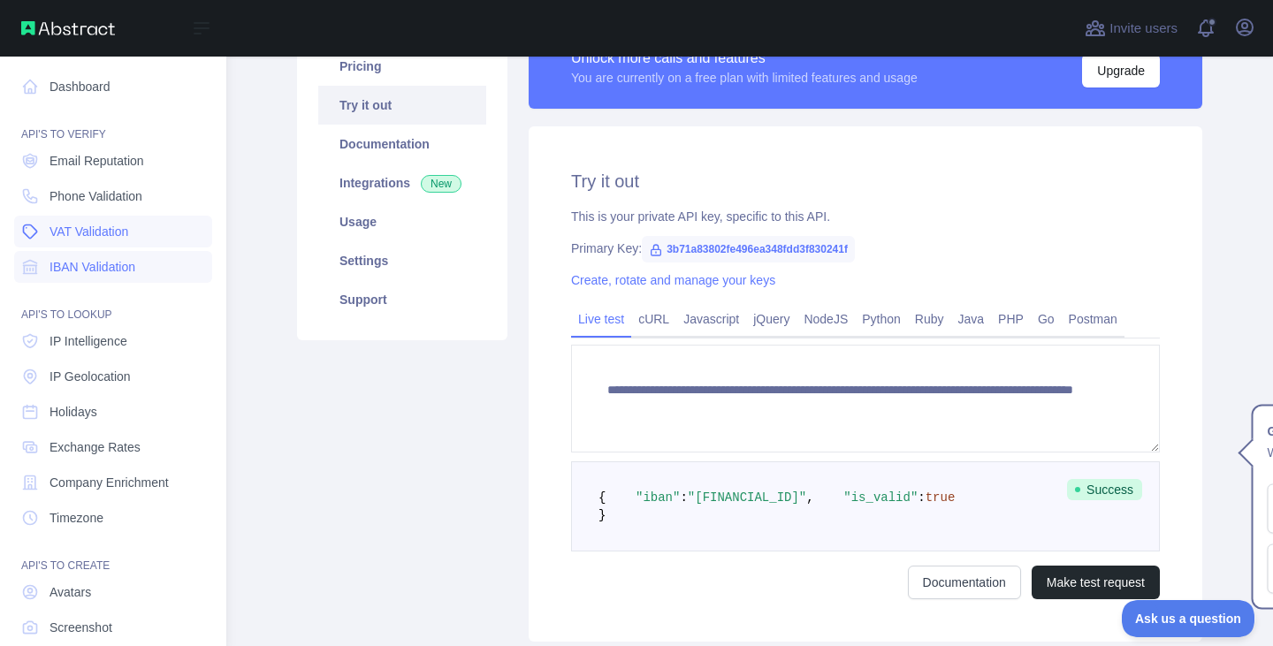
click at [62, 235] on span "VAT Validation" at bounding box center [89, 232] width 79 height 18
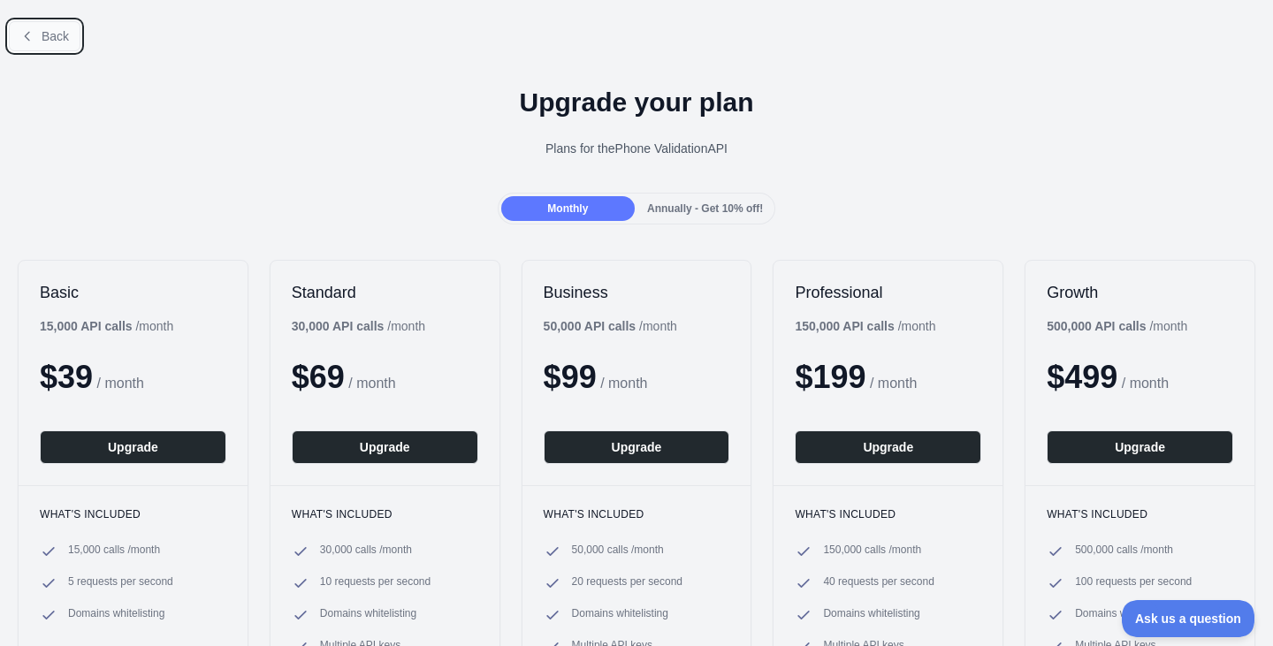
click at [59, 39] on span "Back" at bounding box center [55, 36] width 27 height 14
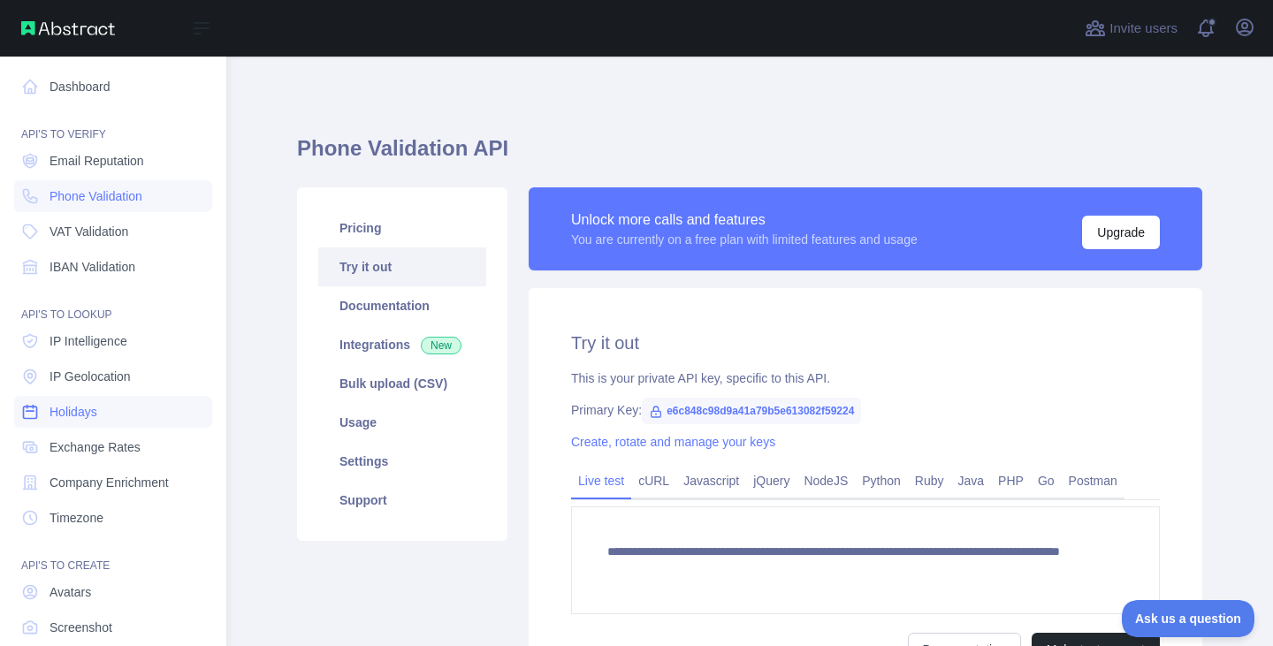
click at [42, 411] on link "Holidays" at bounding box center [113, 412] width 198 height 32
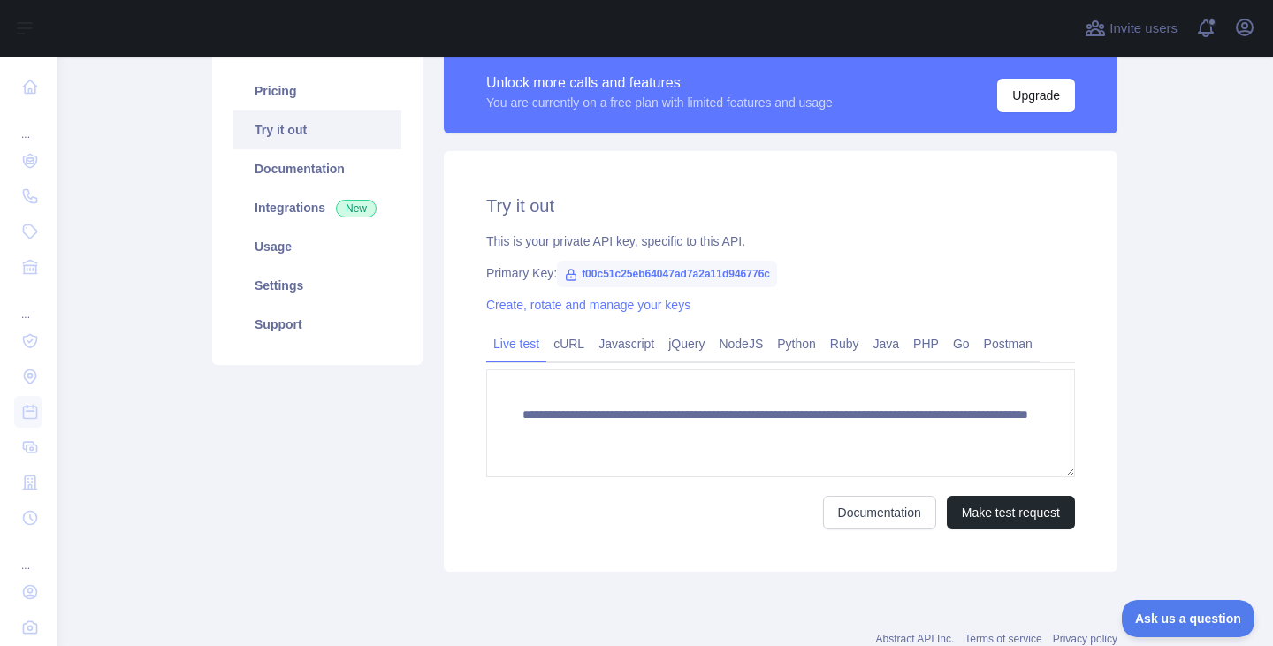
scroll to position [194, 0]
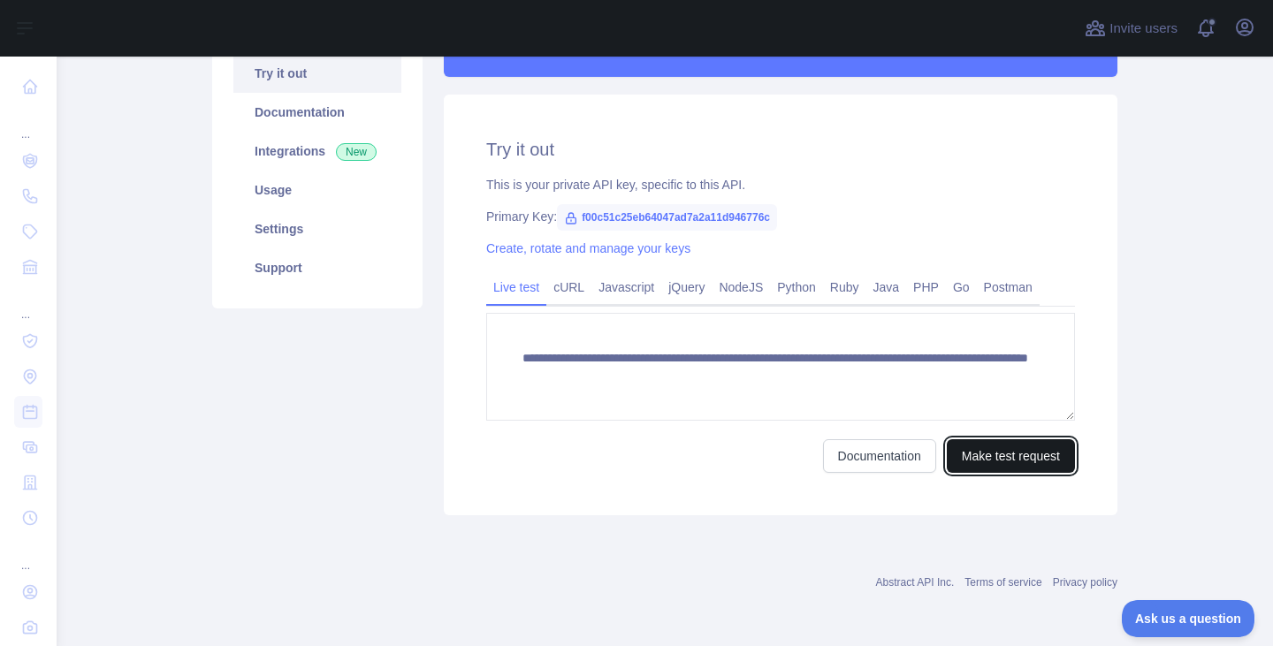
click at [975, 463] on button "Make test request" at bounding box center [1011, 457] width 128 height 34
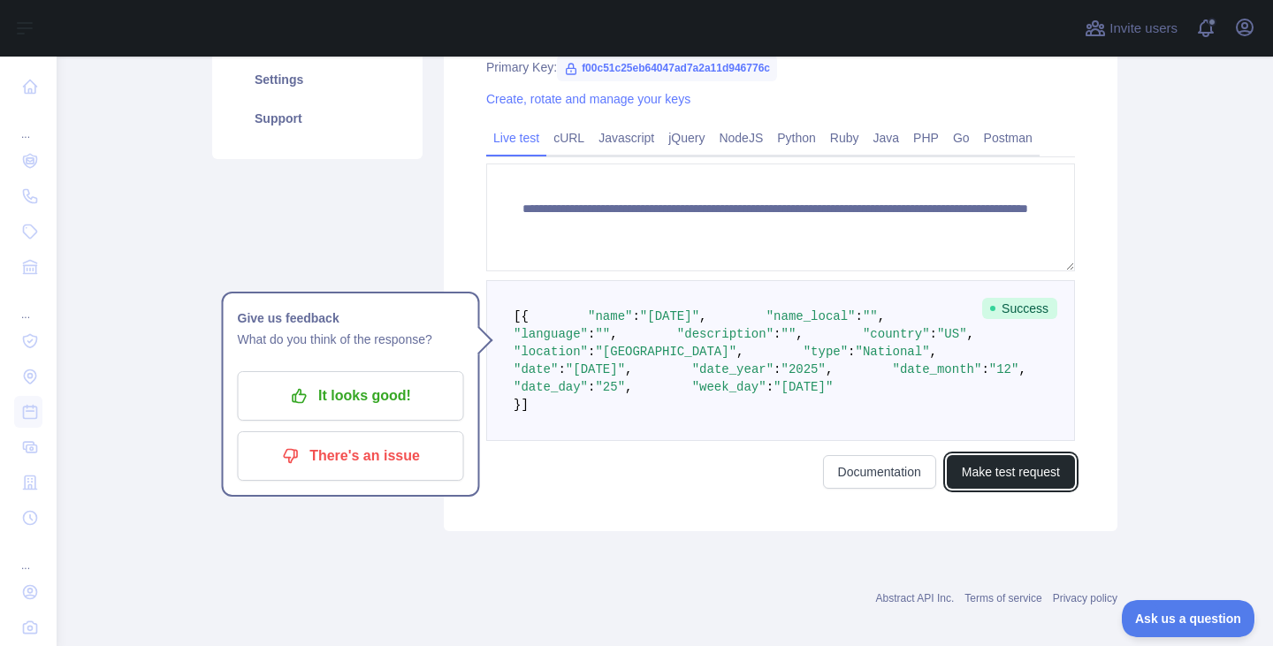
scroll to position [344, 0]
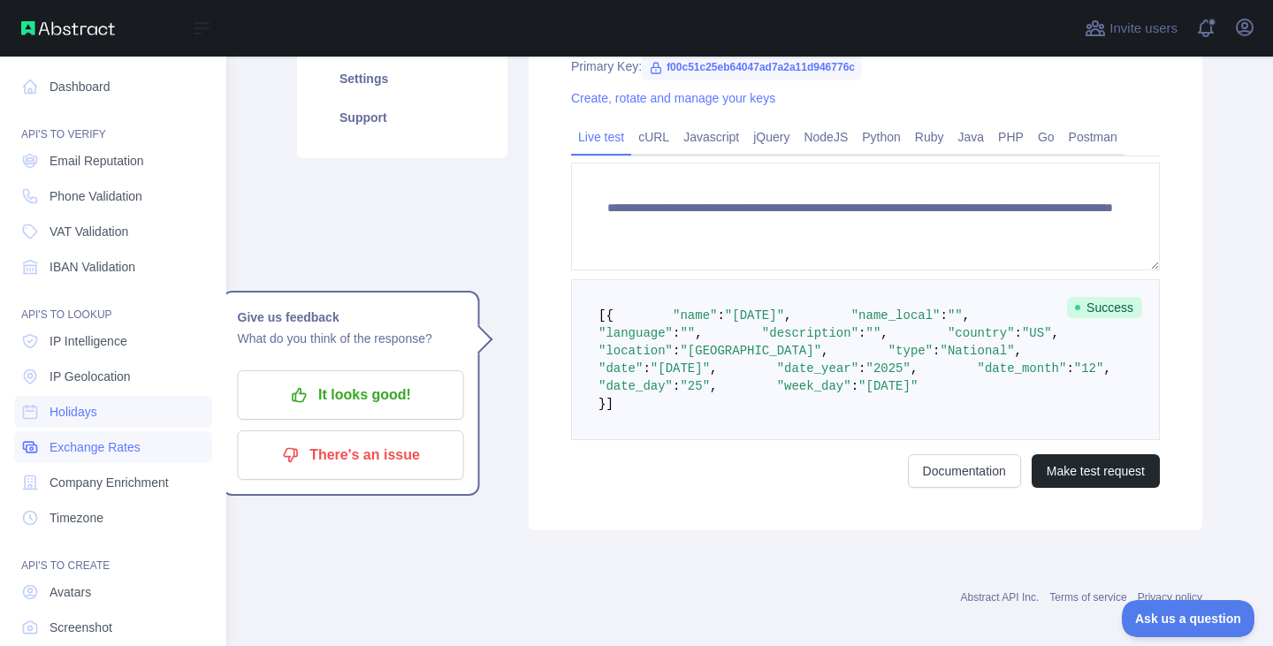
click at [37, 452] on icon at bounding box center [30, 448] width 18 height 18
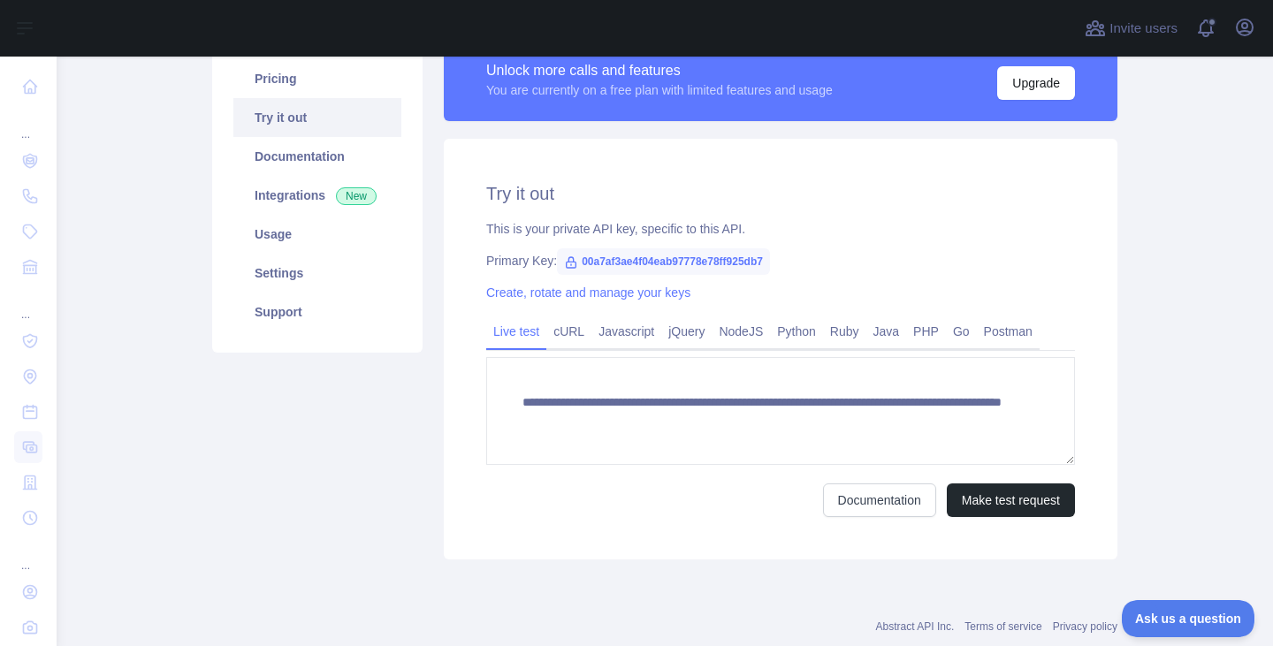
scroll to position [157, 0]
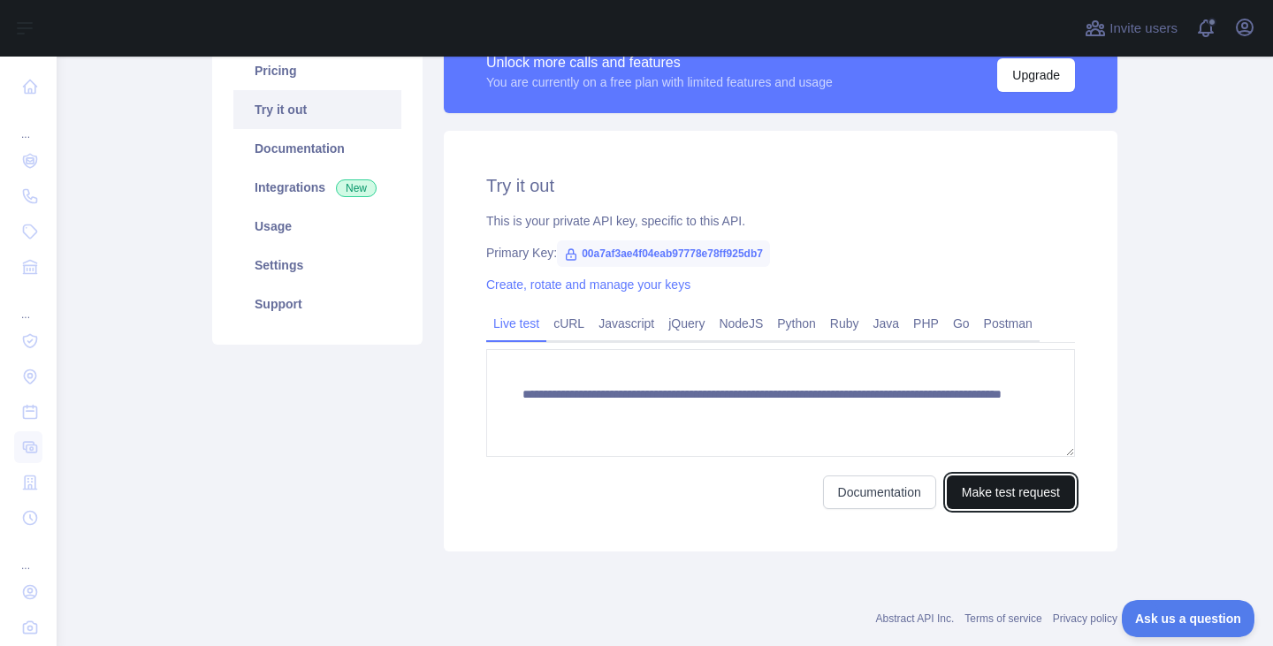
click at [970, 490] on button "Make test request" at bounding box center [1011, 493] width 128 height 34
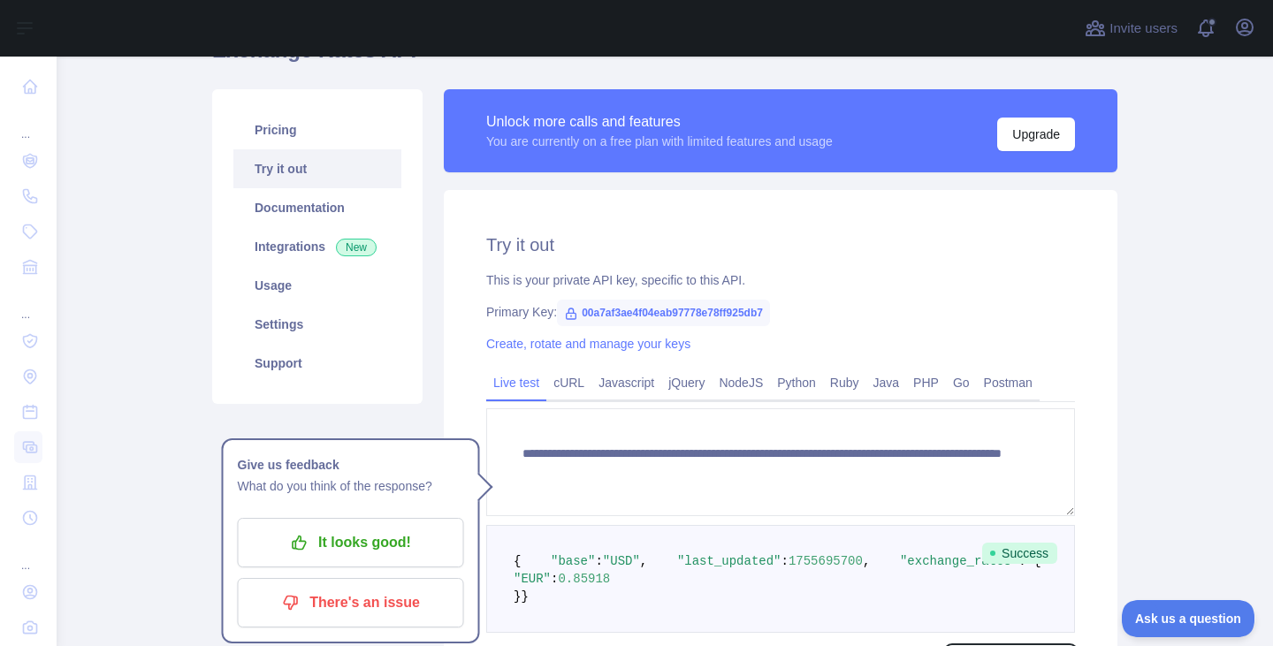
scroll to position [96, 0]
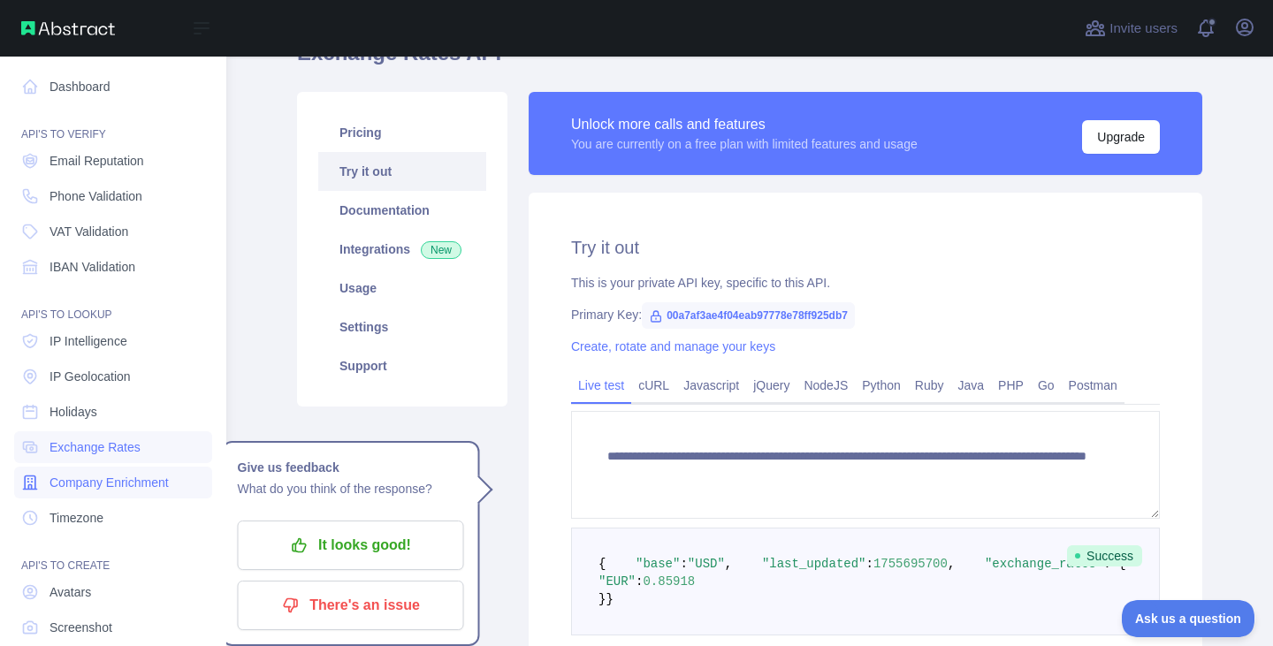
click at [66, 487] on span "Company Enrichment" at bounding box center [109, 483] width 119 height 18
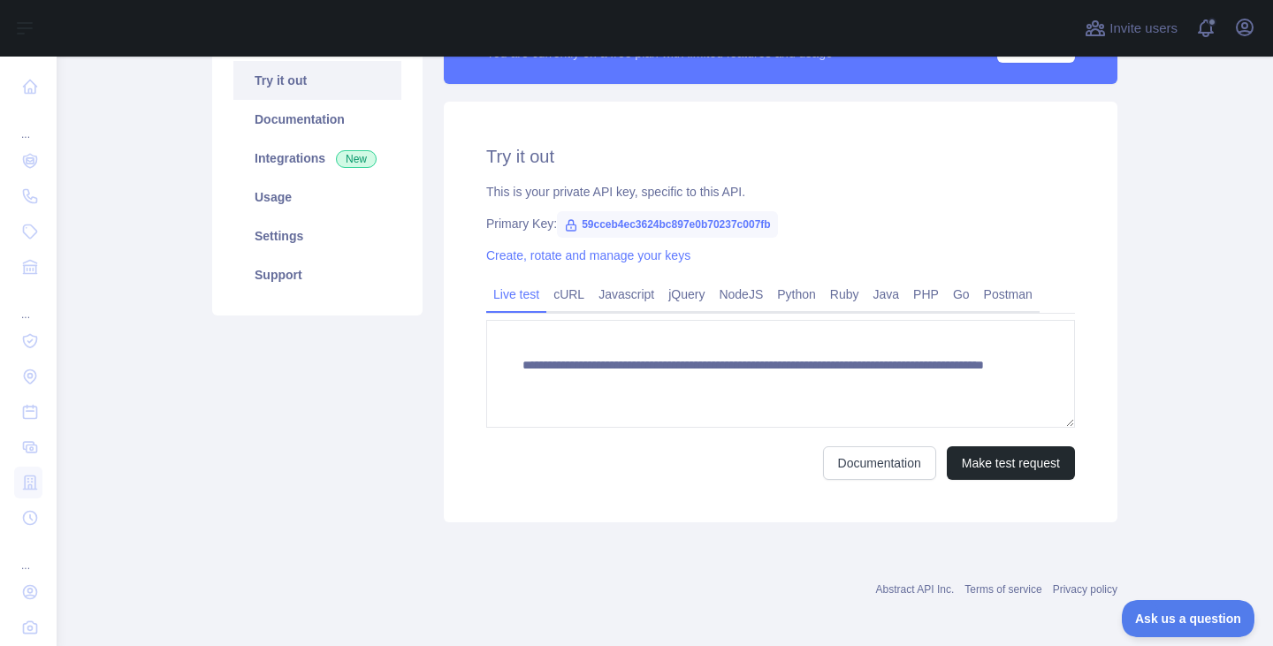
scroll to position [189, 0]
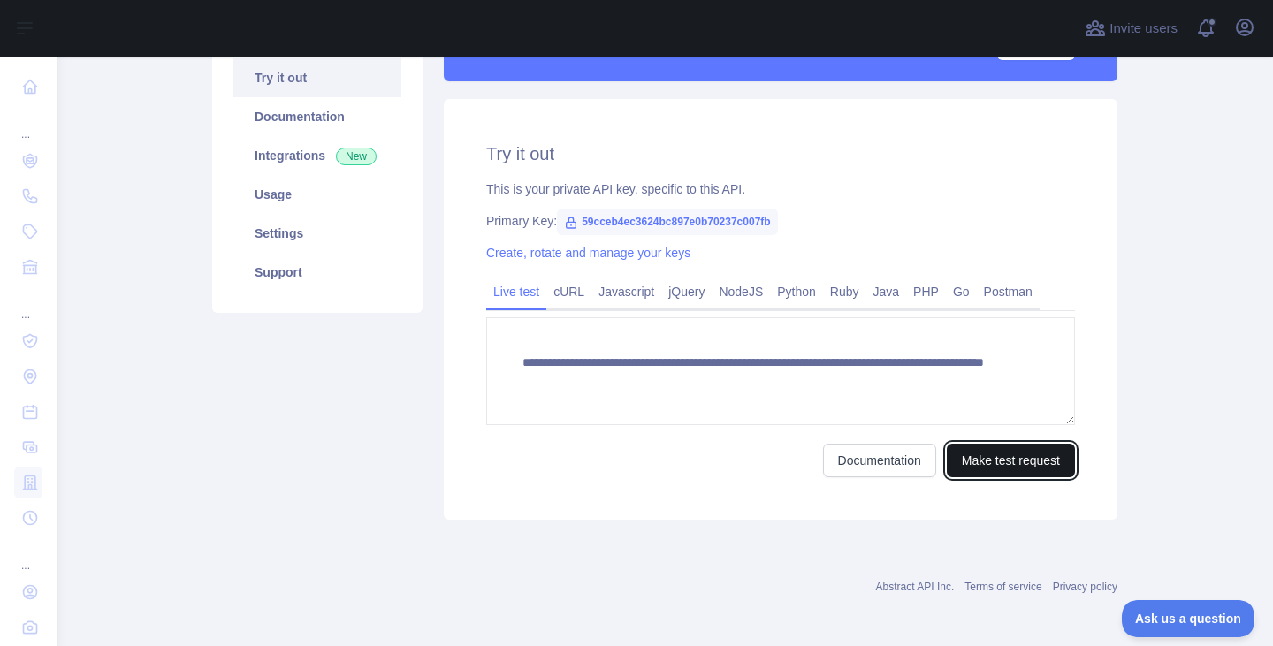
click at [982, 448] on button "Make test request" at bounding box center [1011, 461] width 128 height 34
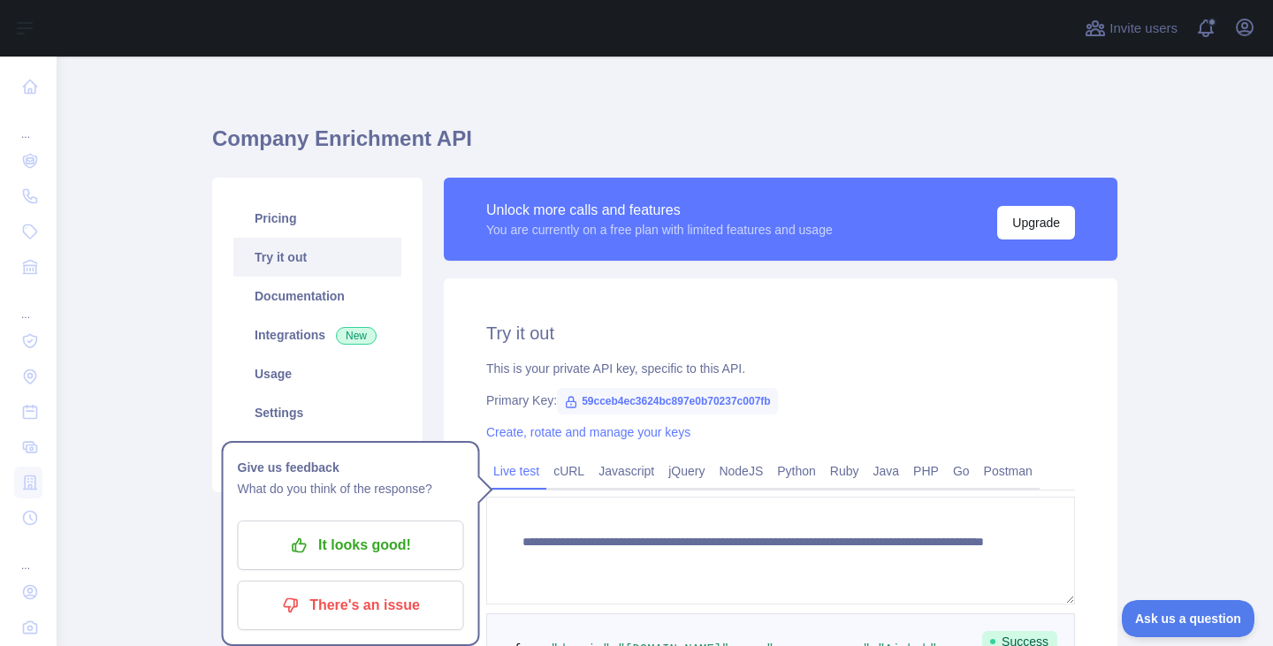
scroll to position [13, 0]
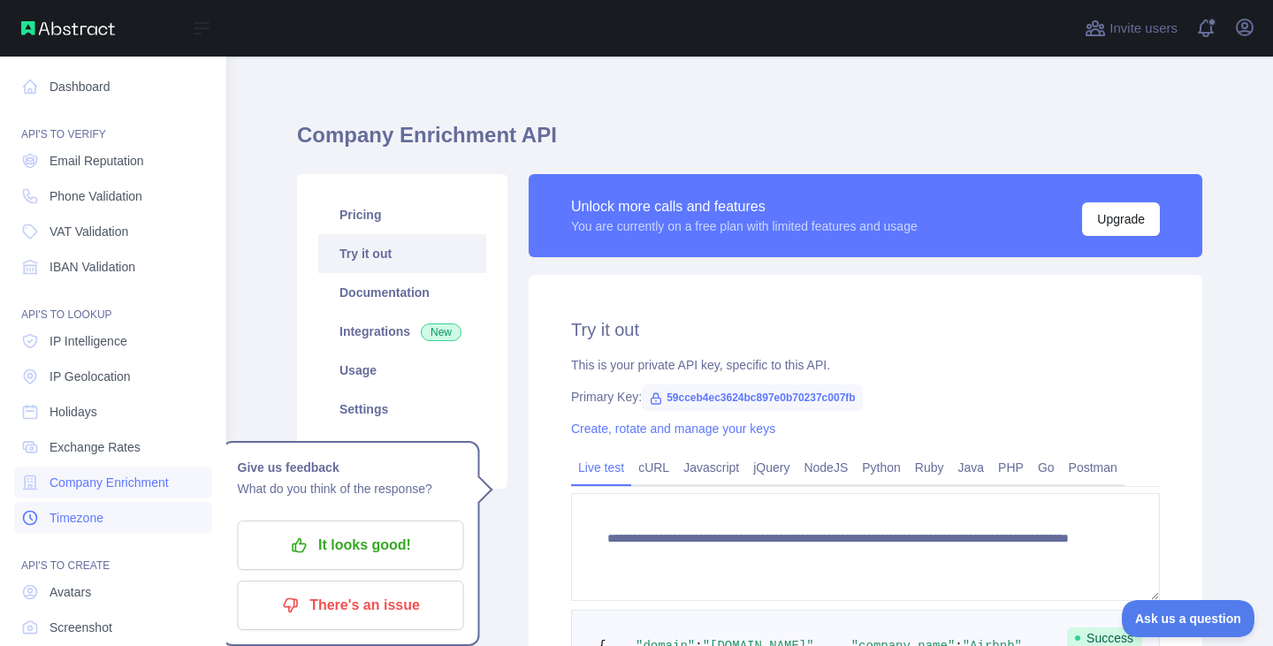
click at [42, 531] on link "Timezone" at bounding box center [113, 518] width 198 height 32
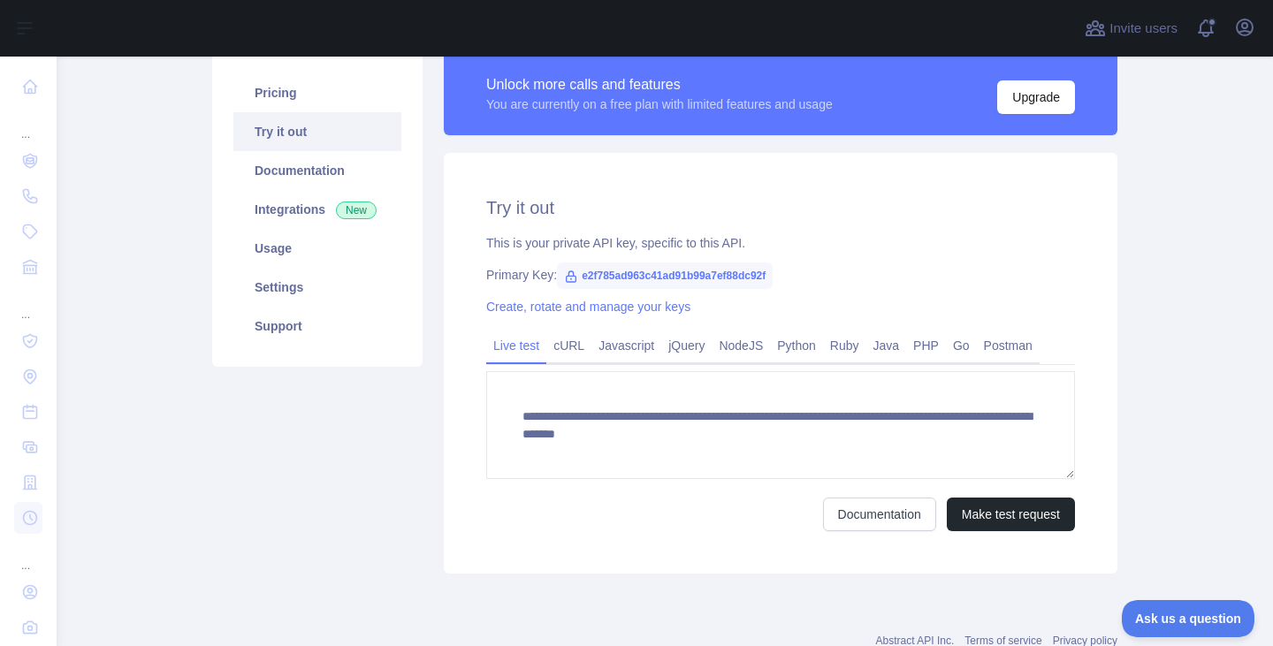
scroll to position [139, 0]
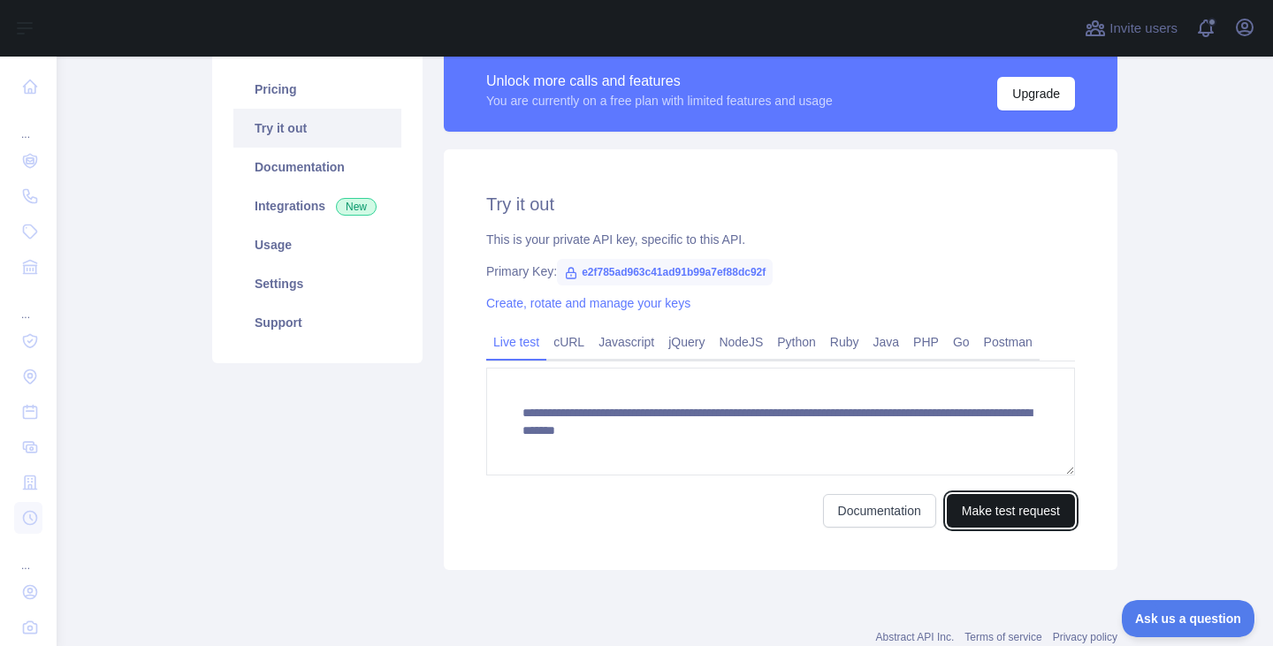
click at [968, 501] on button "Make test request" at bounding box center [1011, 511] width 128 height 34
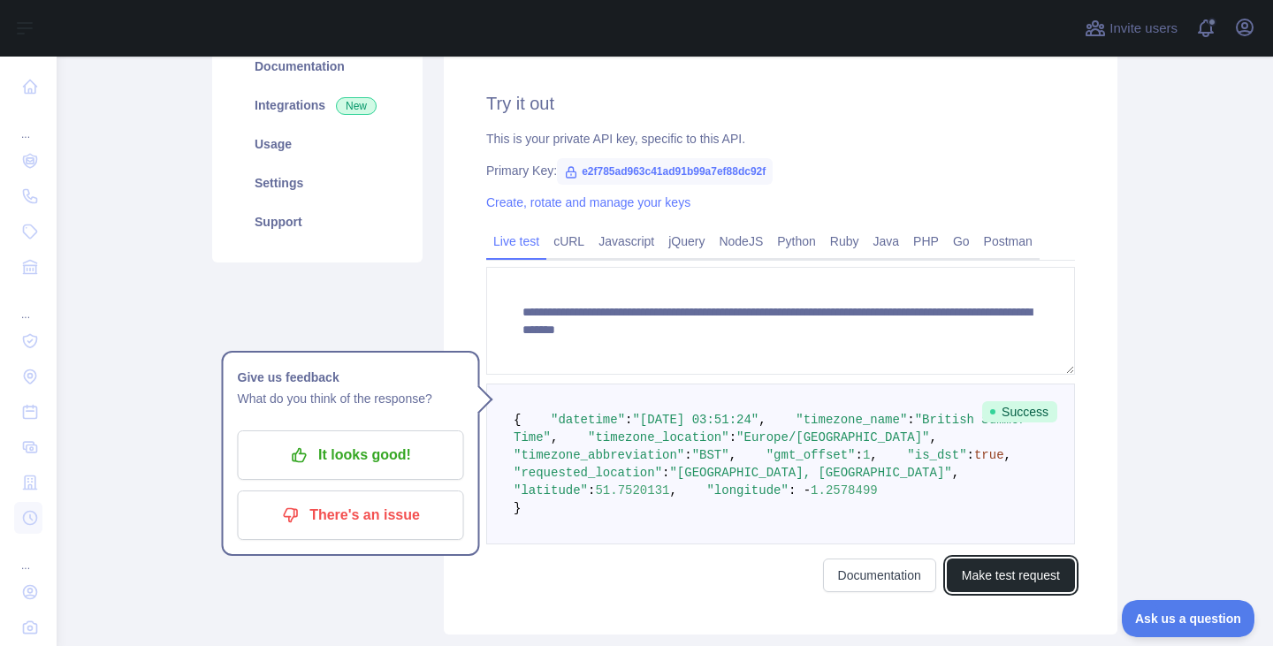
scroll to position [243, 0]
